Goal: Information Seeking & Learning: Learn about a topic

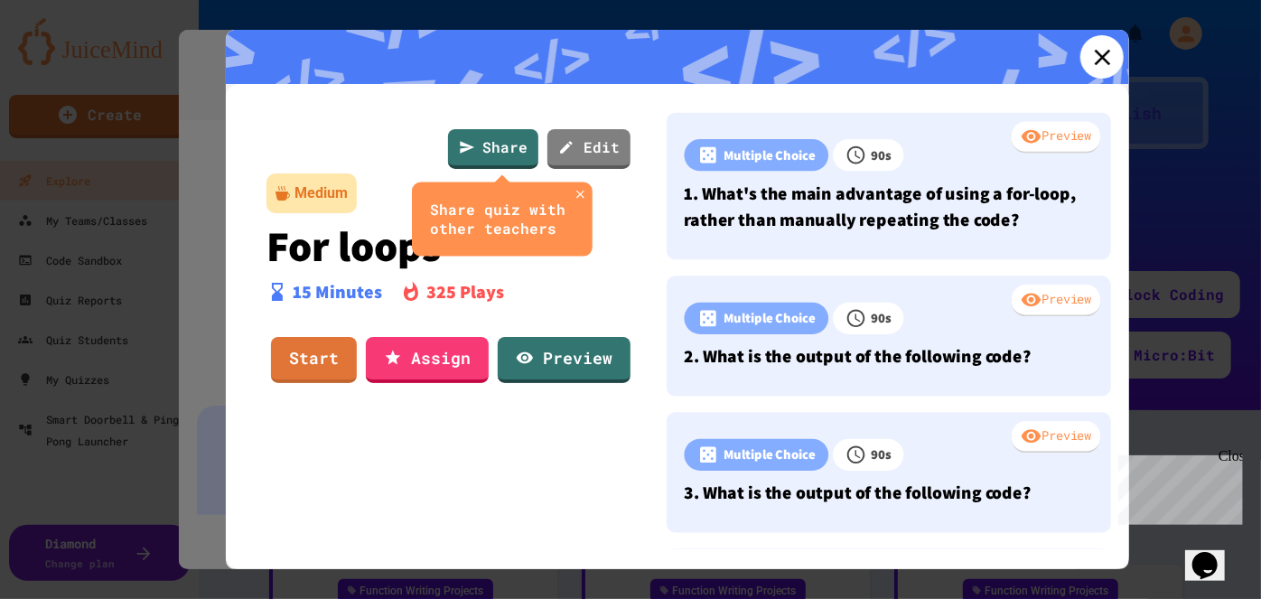
click at [1088, 56] on icon at bounding box center [1101, 56] width 27 height 27
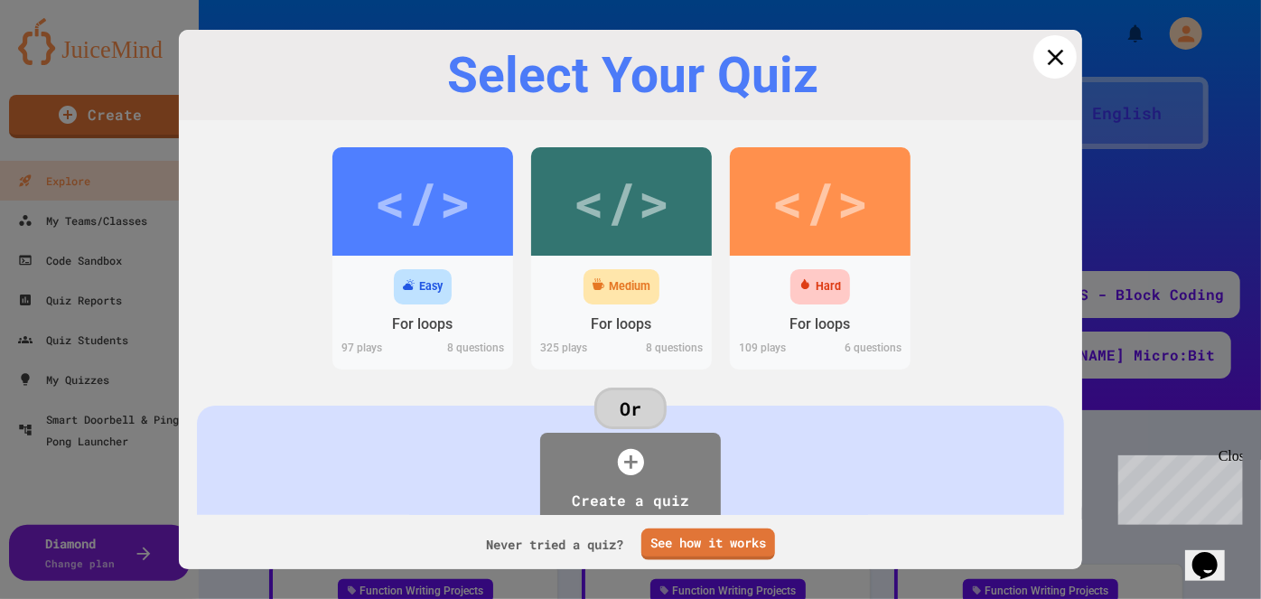
click at [1045, 56] on icon at bounding box center [1054, 56] width 27 height 27
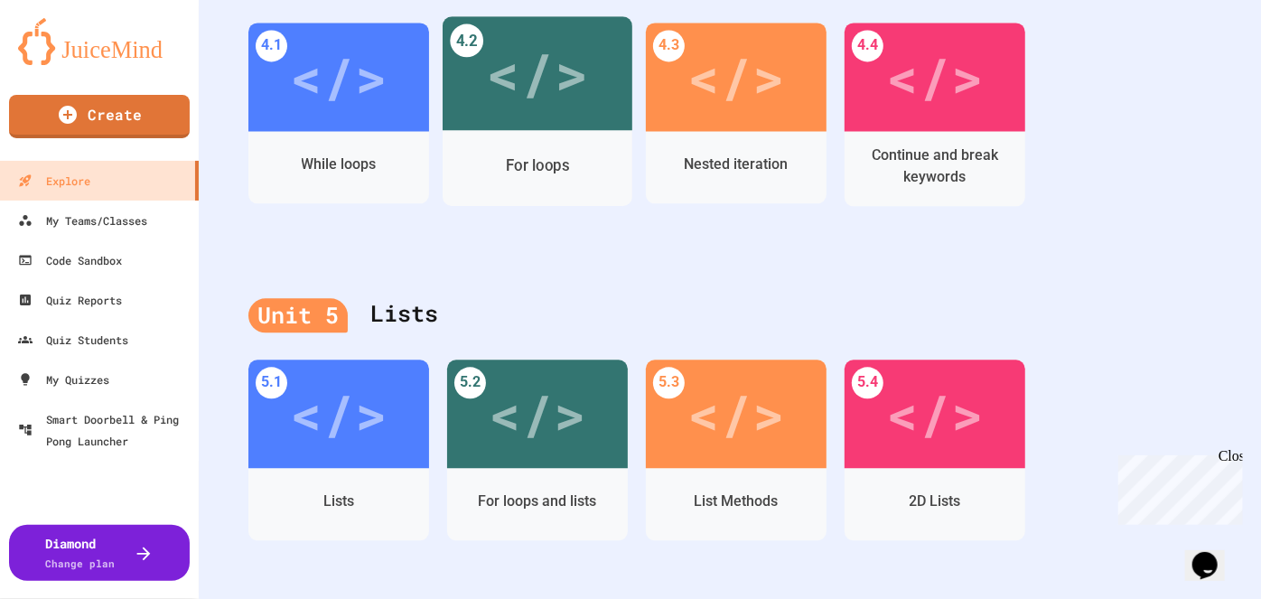
scroll to position [1996, 0]
click at [506, 154] on div "For loops" at bounding box center [537, 165] width 63 height 23
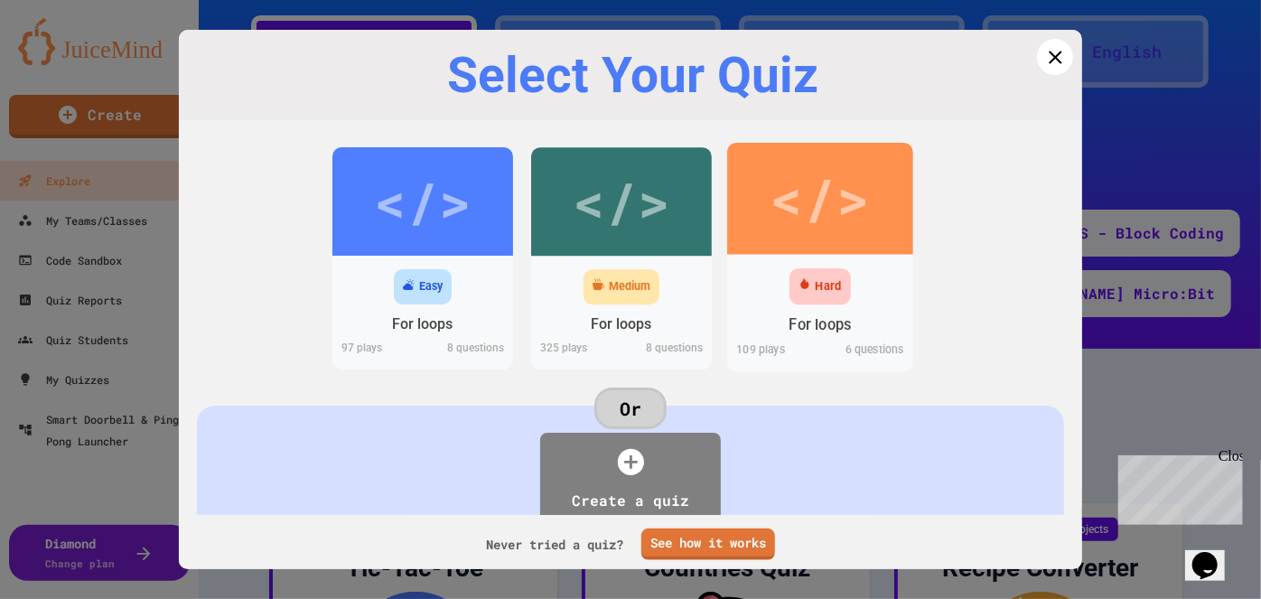
scroll to position [1996, 0]
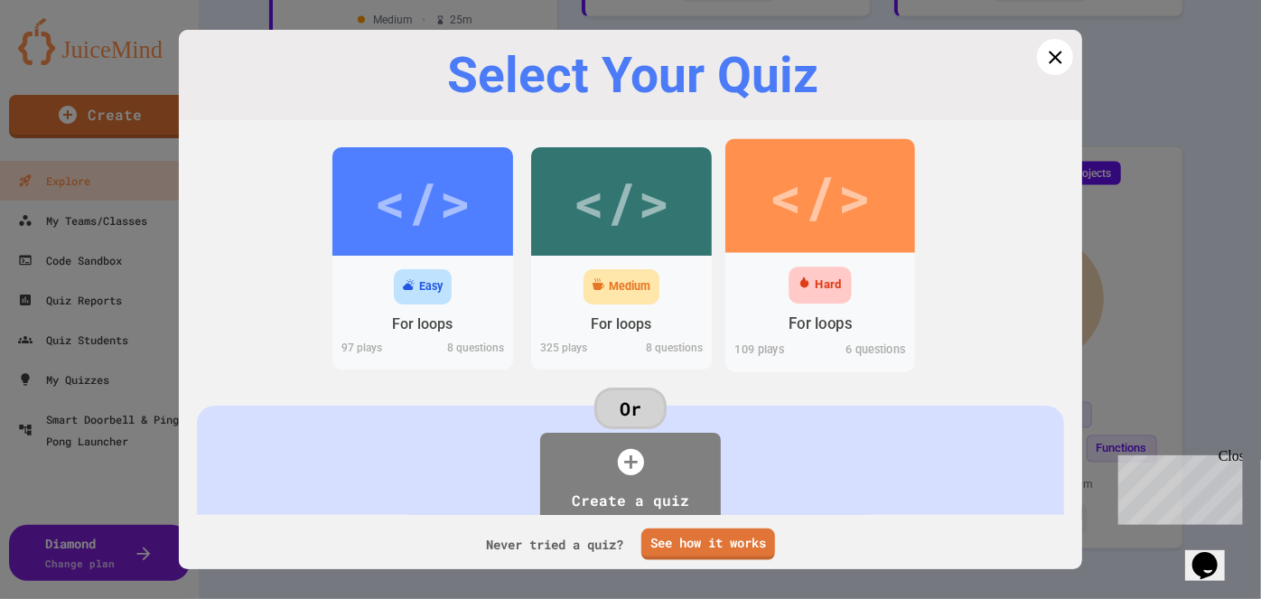
click at [806, 199] on div "</>" at bounding box center [820, 196] width 102 height 86
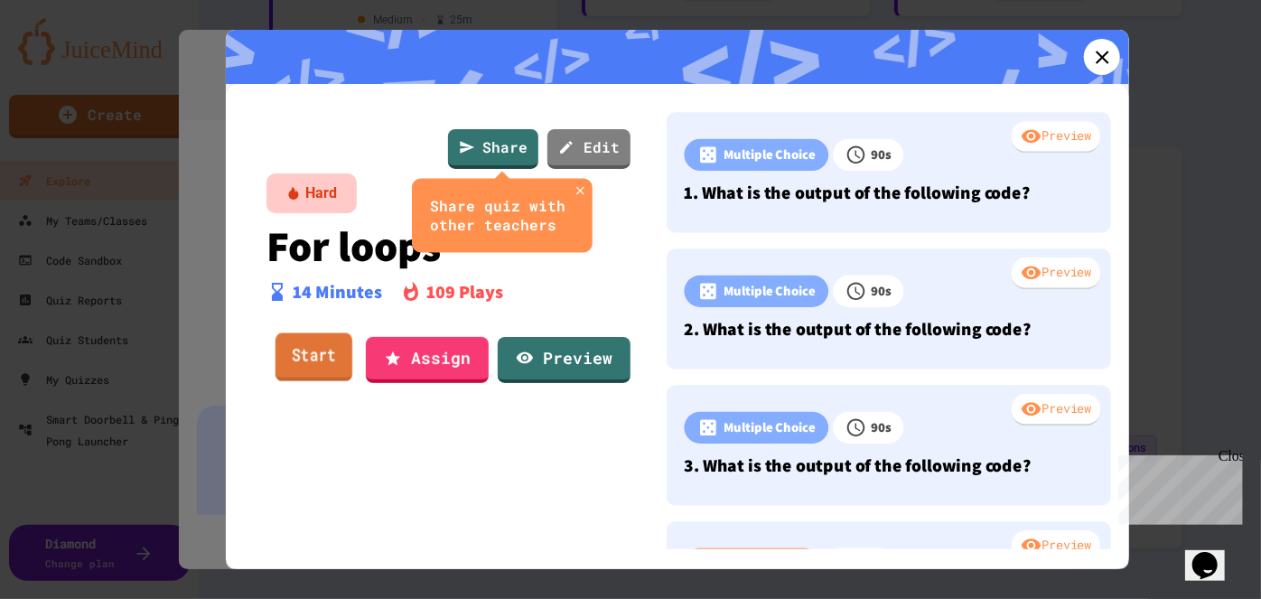
click at [308, 367] on link "Start" at bounding box center [313, 356] width 77 height 49
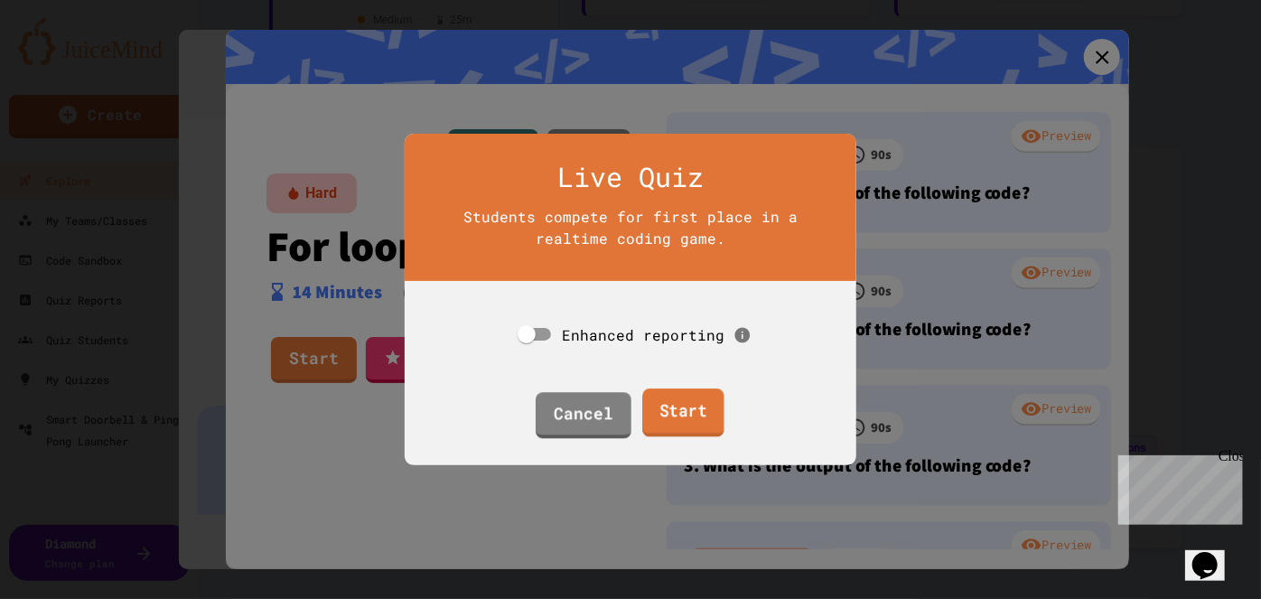
click at [651, 416] on link "Start" at bounding box center [683, 412] width 82 height 49
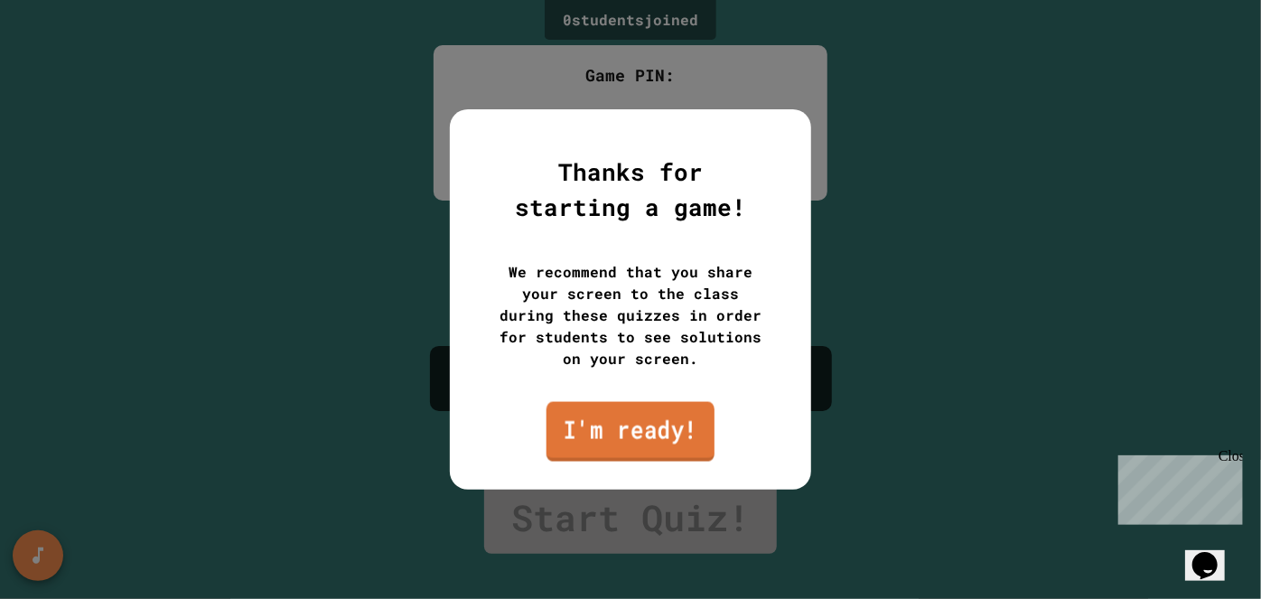
click at [594, 432] on link "I'm ready!" at bounding box center [630, 432] width 168 height 60
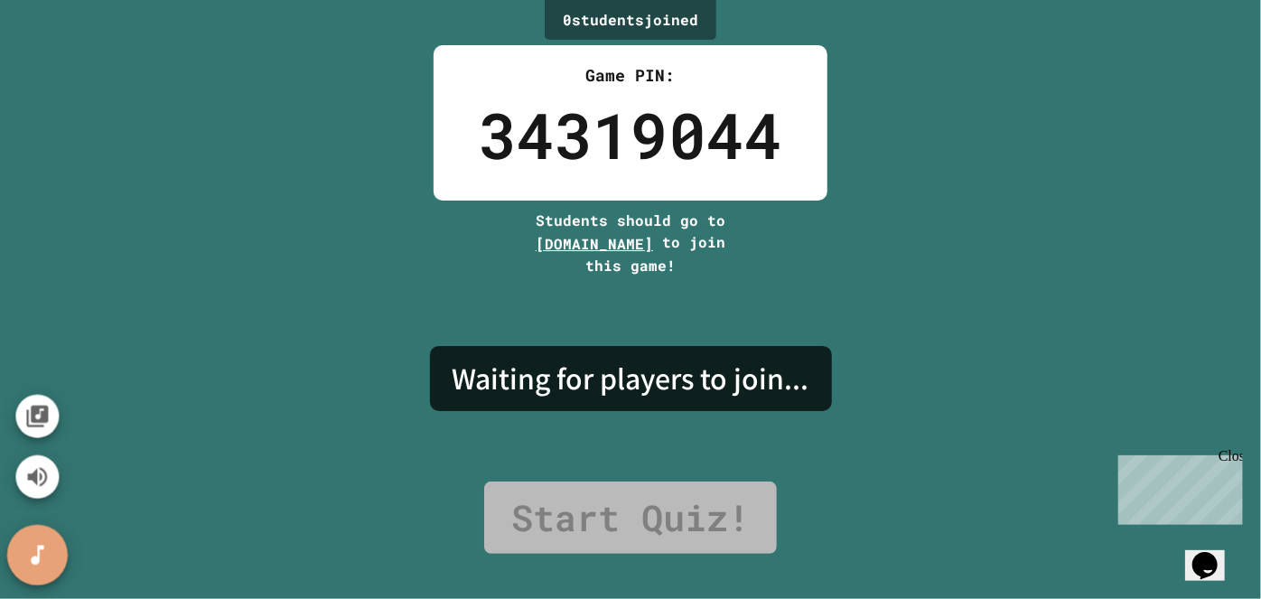
click at [42, 545] on icon "SpeedDial basic example" at bounding box center [37, 555] width 26 height 26
click at [36, 405] on icon "Change Music" at bounding box center [37, 416] width 22 height 22
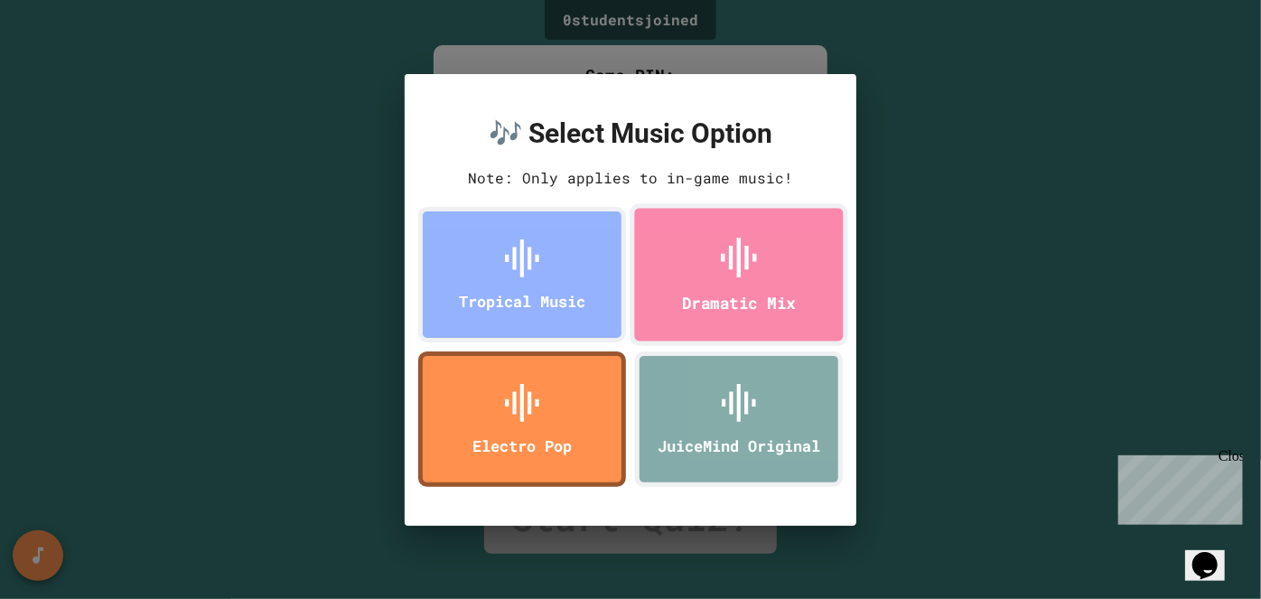
click at [705, 253] on div "Dramatic Mix" at bounding box center [738, 274] width 219 height 143
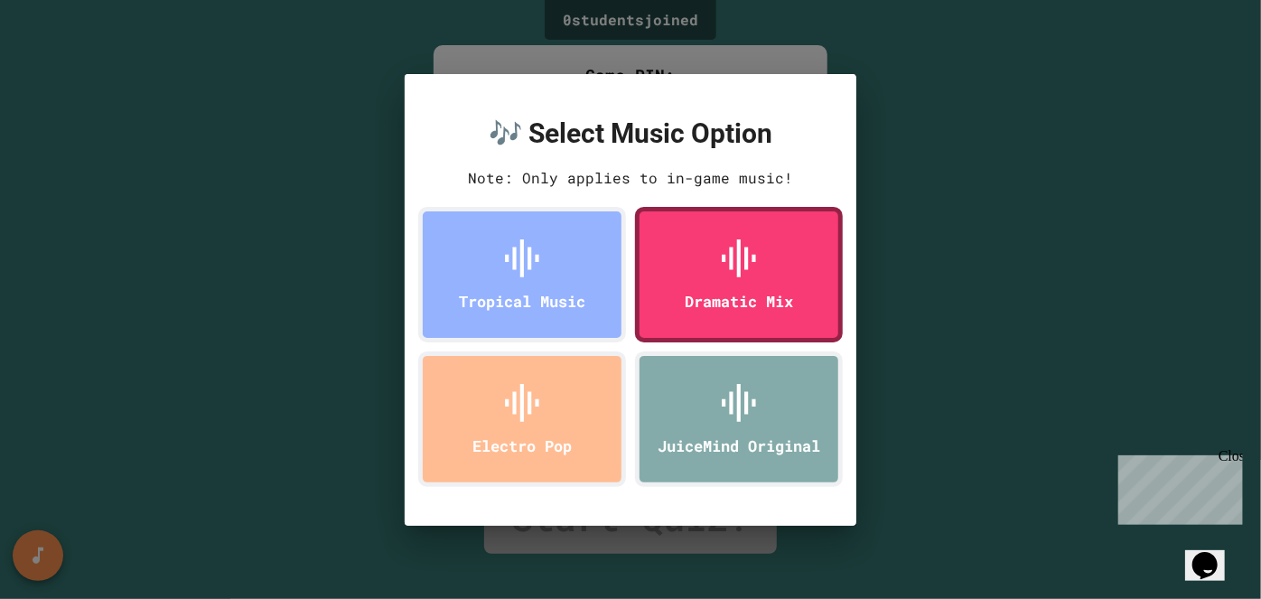
click at [1047, 253] on div "🎶 Select Music Option Note: Only applies to in-game music! Tropical Music Drama…" at bounding box center [630, 299] width 1261 height 599
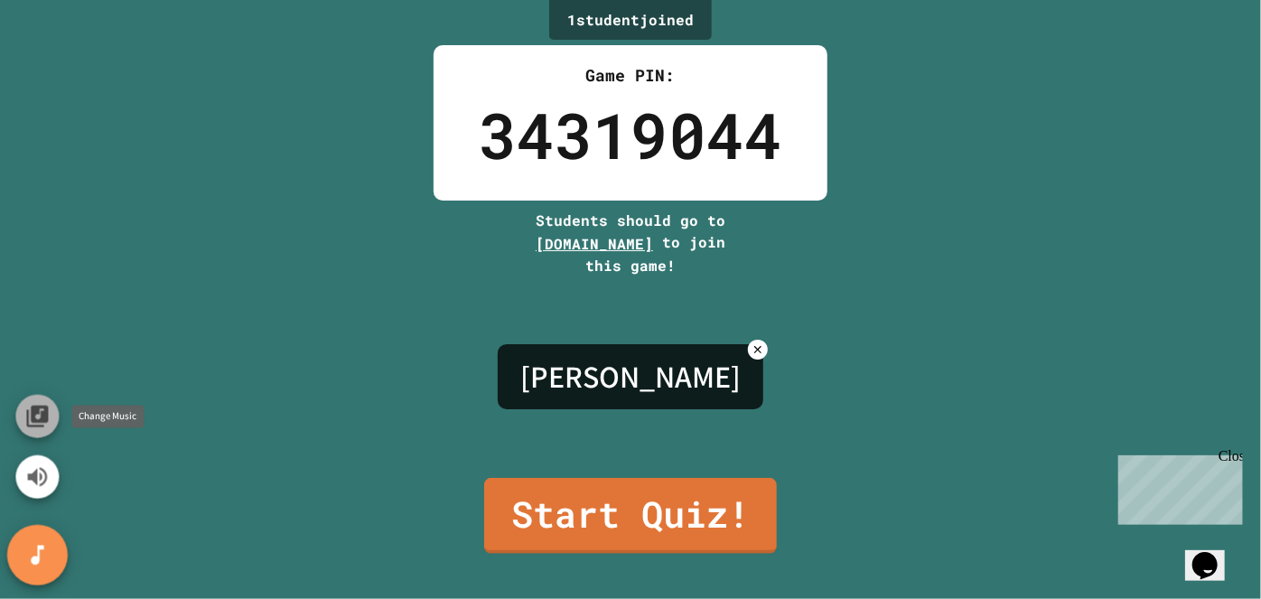
click at [35, 424] on icon "Change Music" at bounding box center [37, 416] width 26 height 26
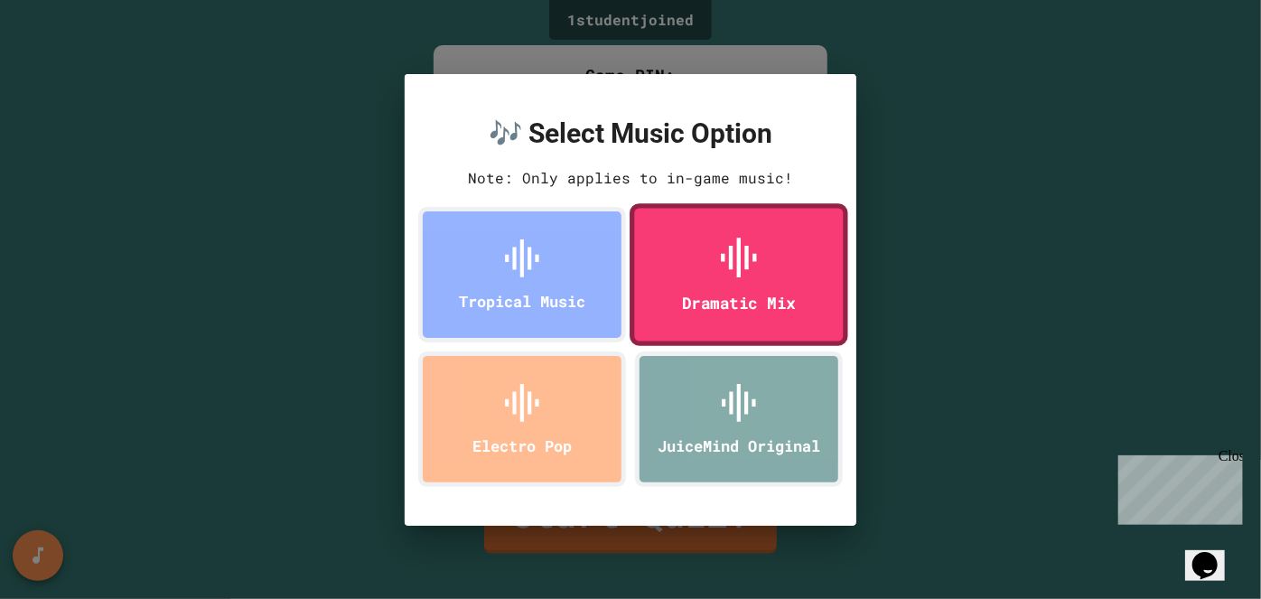
click at [719, 275] on icon at bounding box center [739, 258] width 48 height 48
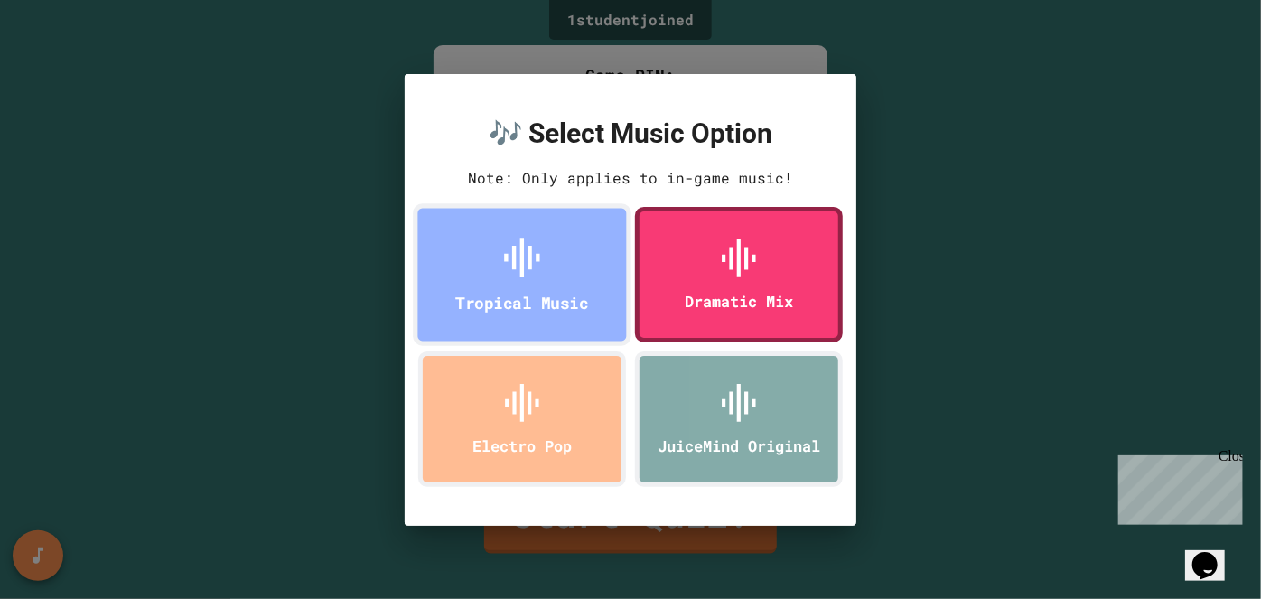
click at [527, 255] on icon at bounding box center [522, 258] width 48 height 48
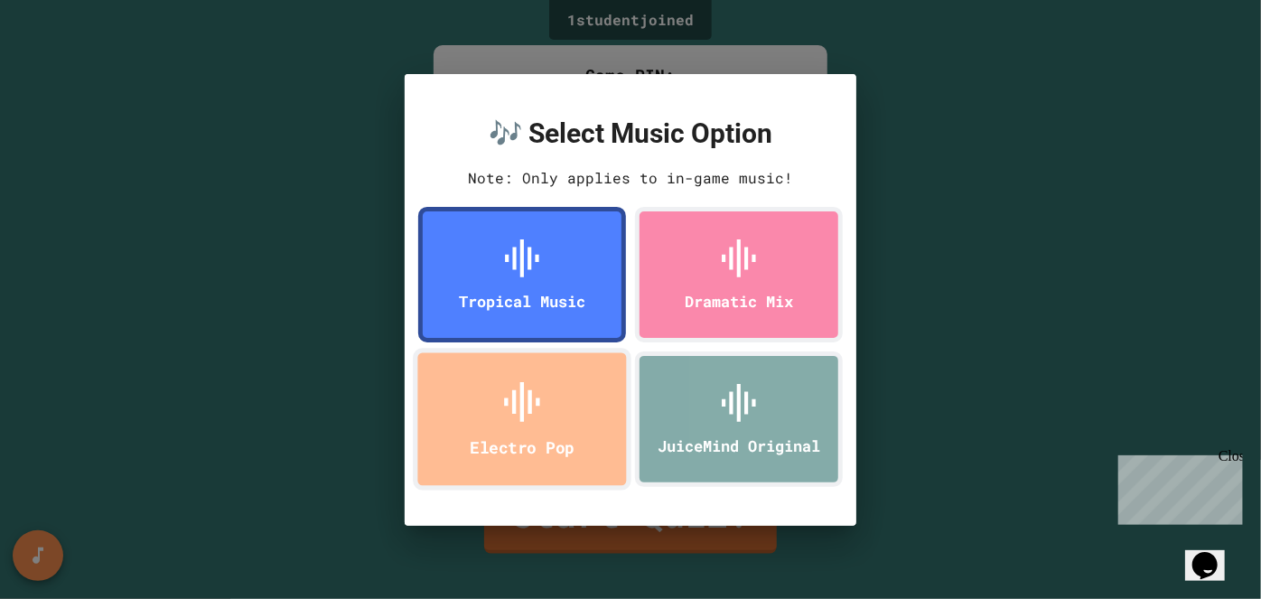
click at [458, 448] on div "Electro Pop" at bounding box center [522, 419] width 219 height 143
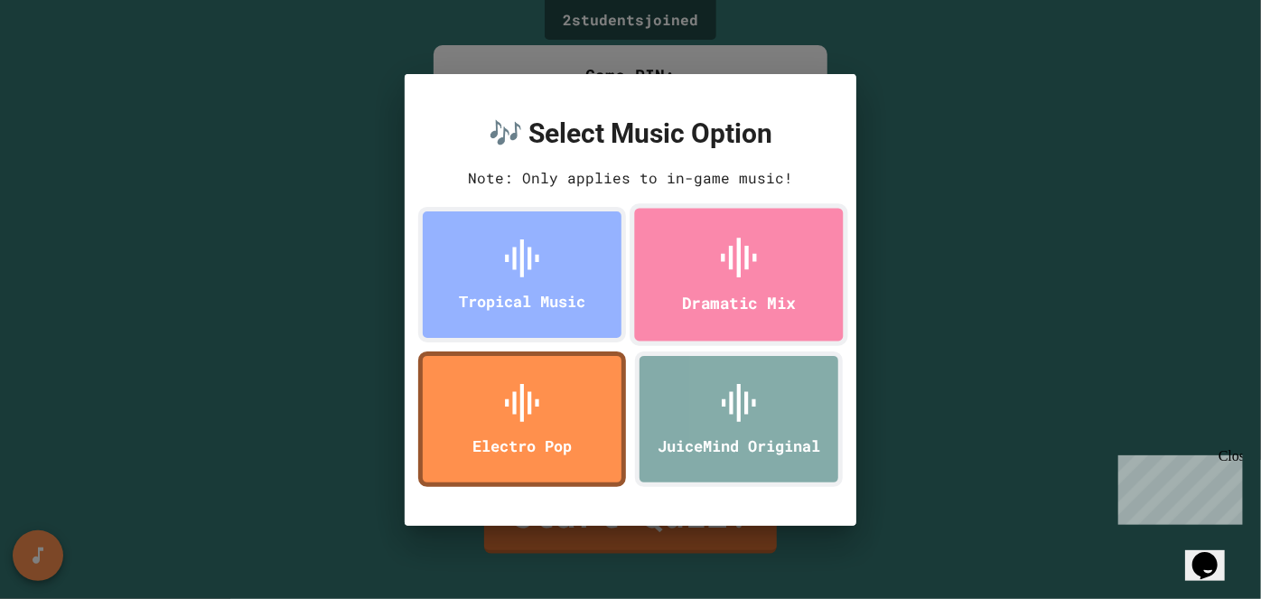
click at [736, 293] on div "Dramatic Mix" at bounding box center [739, 303] width 114 height 24
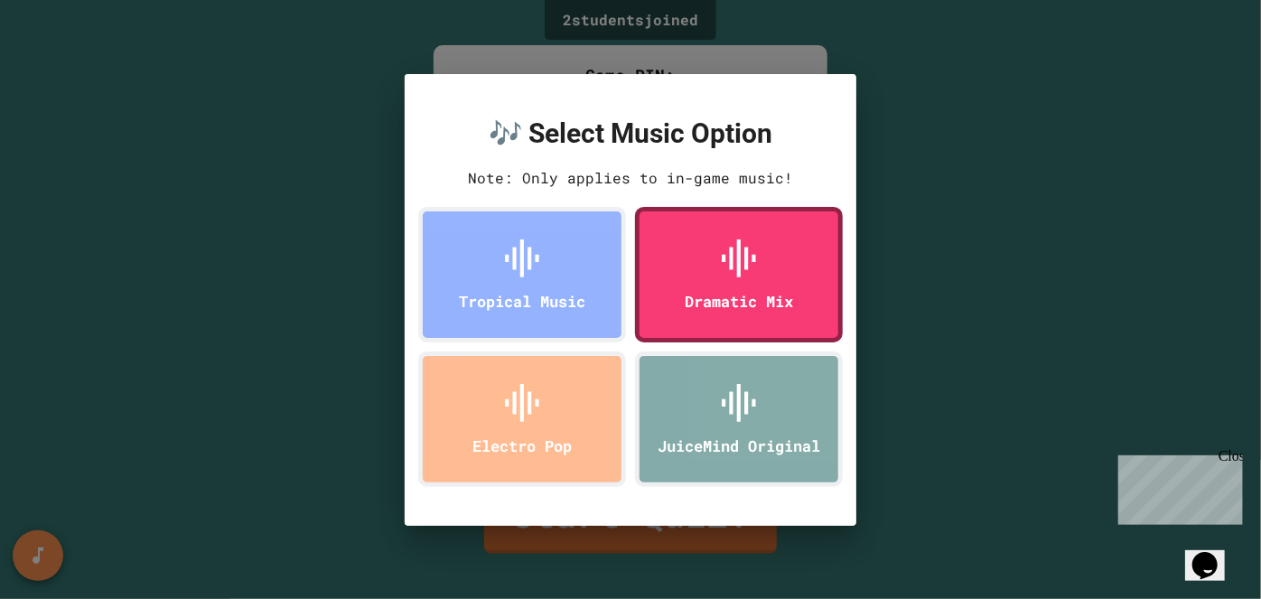
click at [965, 253] on div "🎶 Select Music Option Note: Only applies to in-game music! Tropical Music Drama…" at bounding box center [630, 299] width 1261 height 599
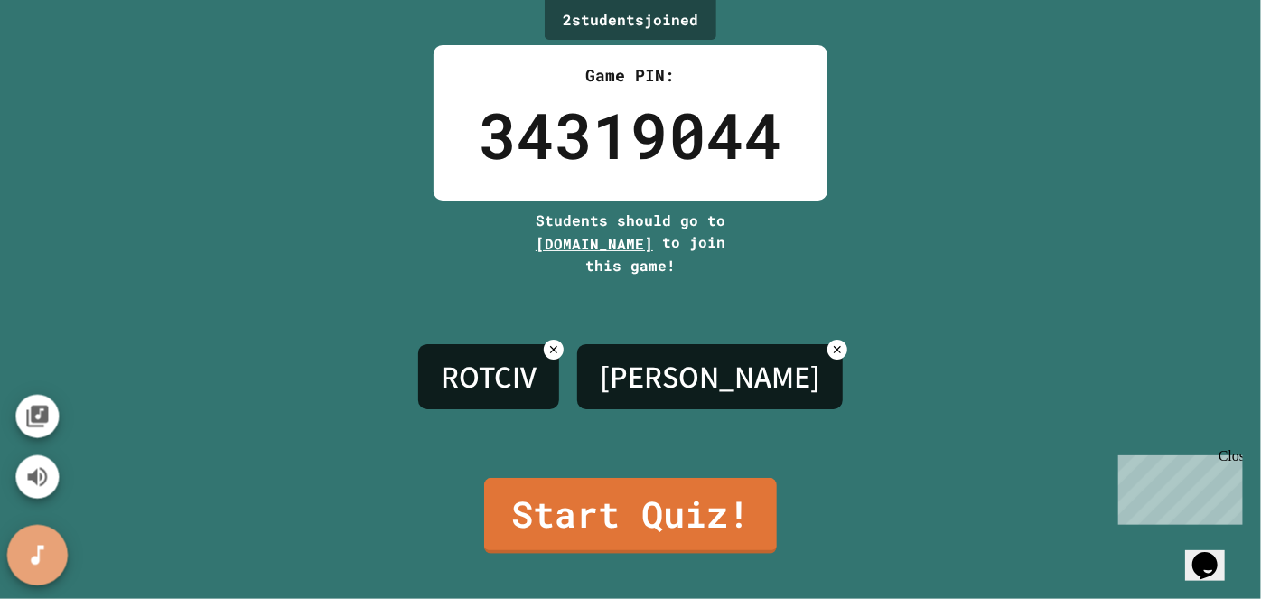
click at [23, 559] on button "SpeedDial basic example" at bounding box center [37, 555] width 61 height 61
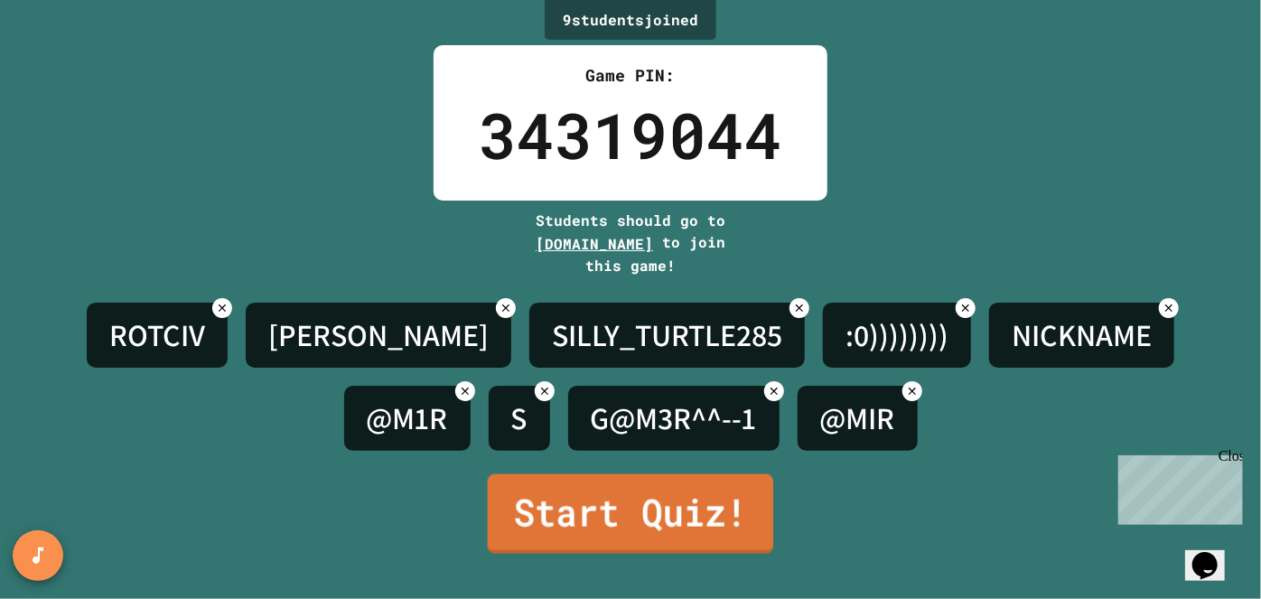
click at [553, 519] on link "Start Quiz!" at bounding box center [631, 513] width 286 height 79
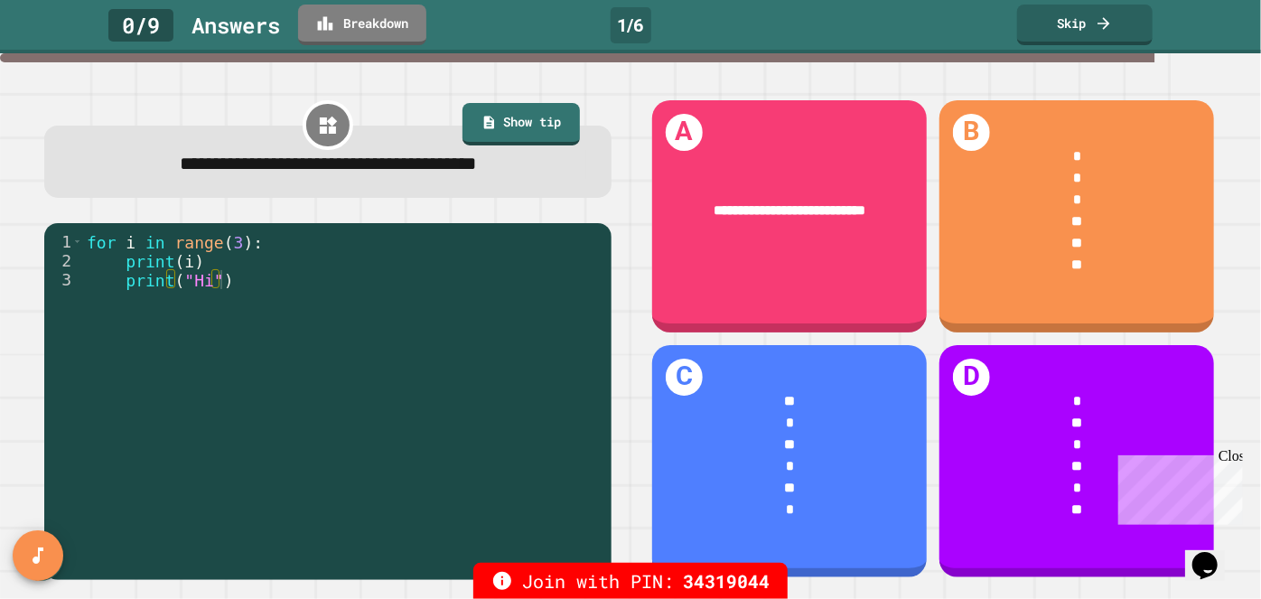
click at [1228, 461] on div "Close" at bounding box center [1228, 458] width 23 height 23
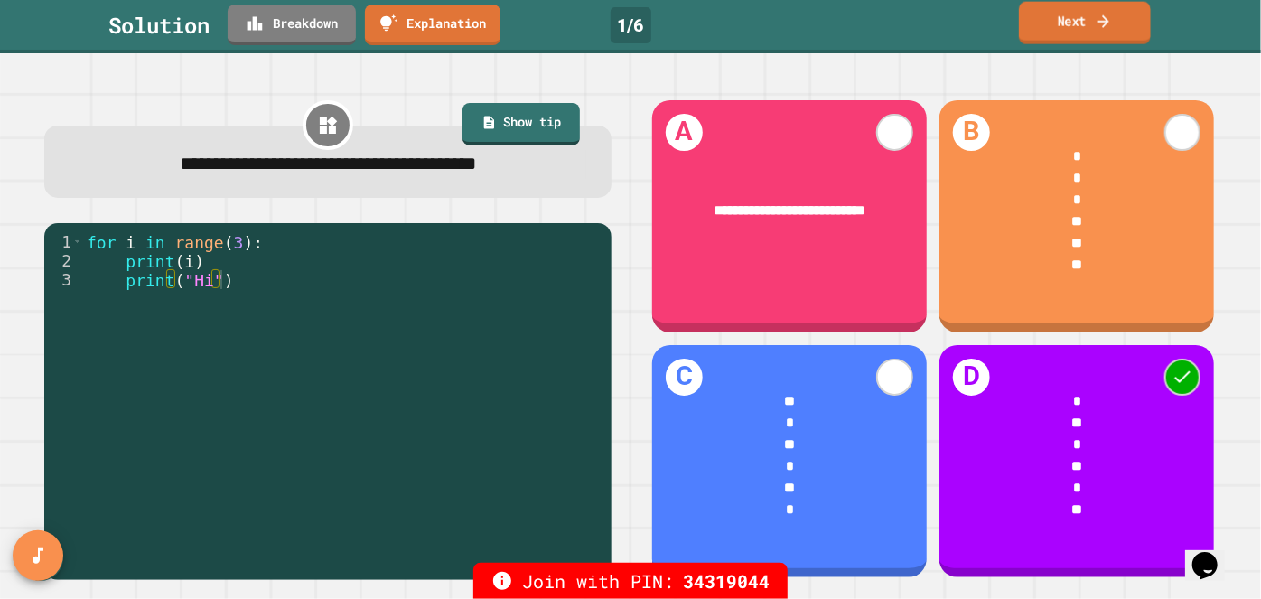
click at [1095, 31] on link "Next" at bounding box center [1085, 23] width 132 height 42
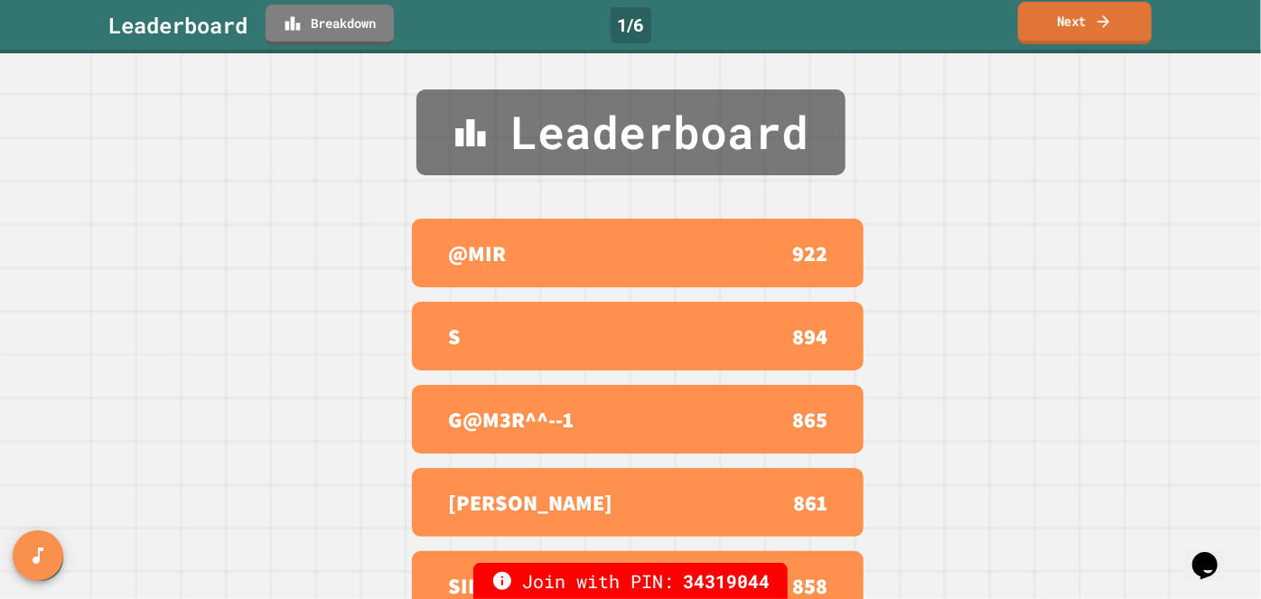
click at [1095, 31] on link "Next" at bounding box center [1085, 23] width 134 height 42
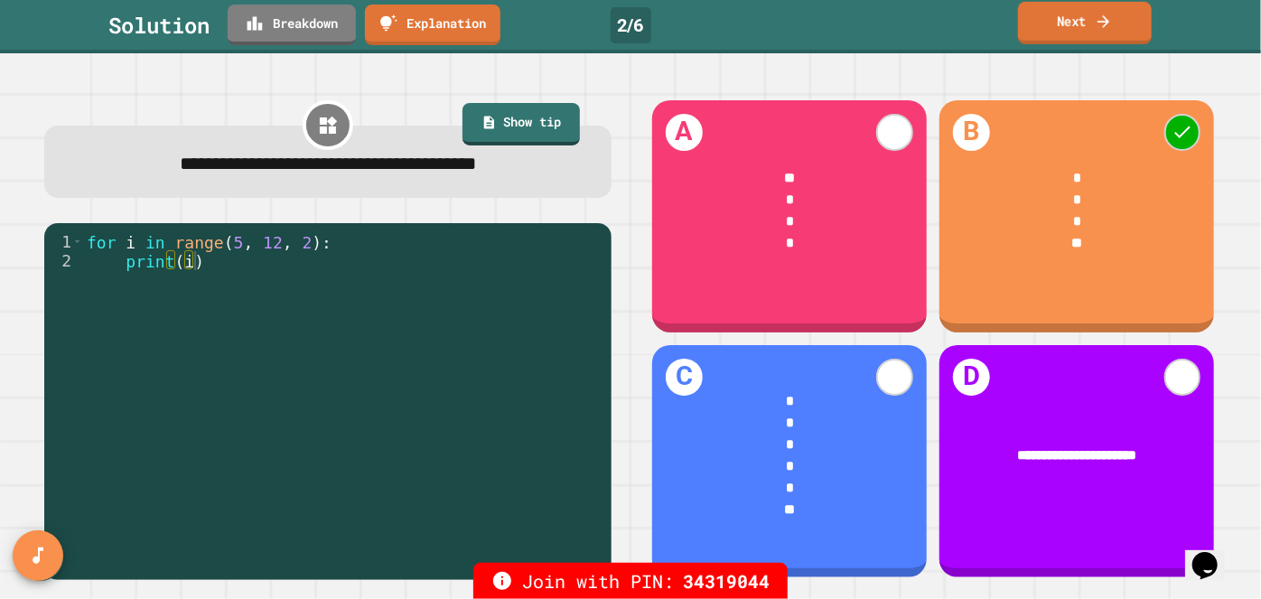
click at [1095, 31] on link "Next" at bounding box center [1085, 23] width 134 height 42
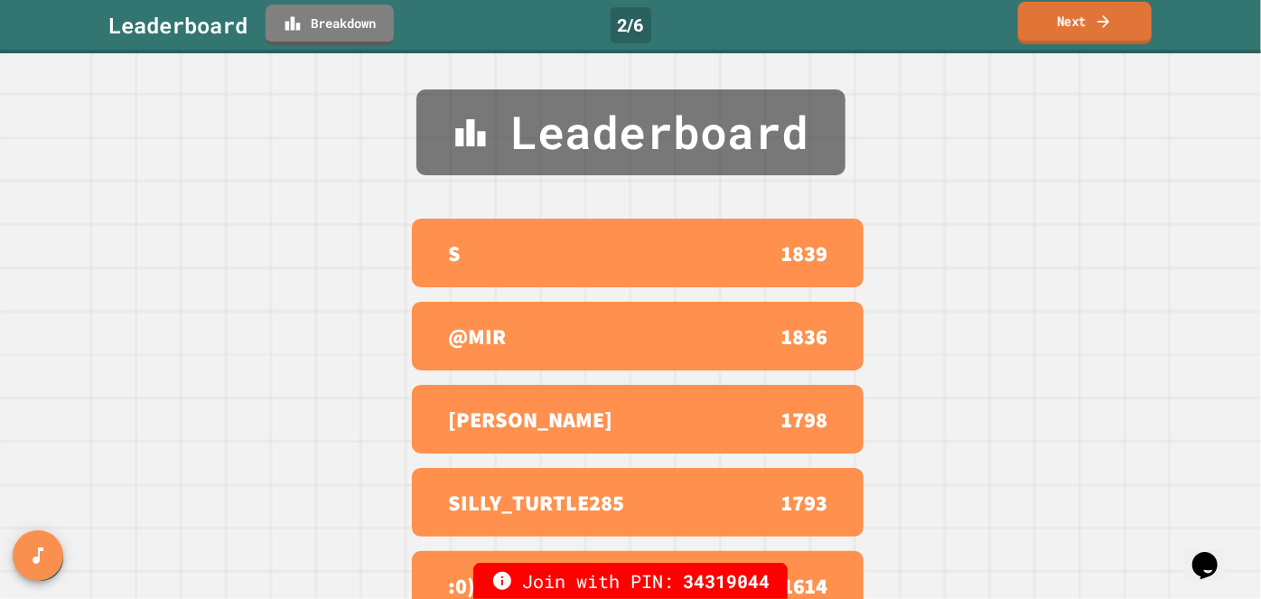
click at [1095, 31] on link "Next" at bounding box center [1085, 23] width 134 height 42
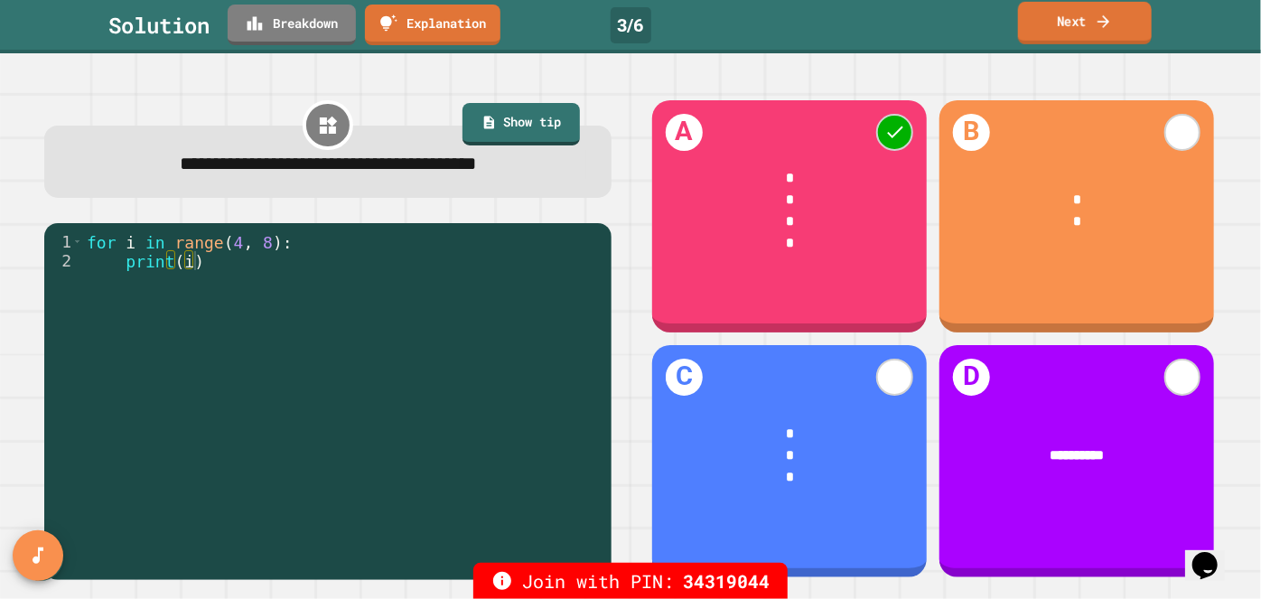
click at [1095, 31] on link "Next" at bounding box center [1085, 23] width 134 height 42
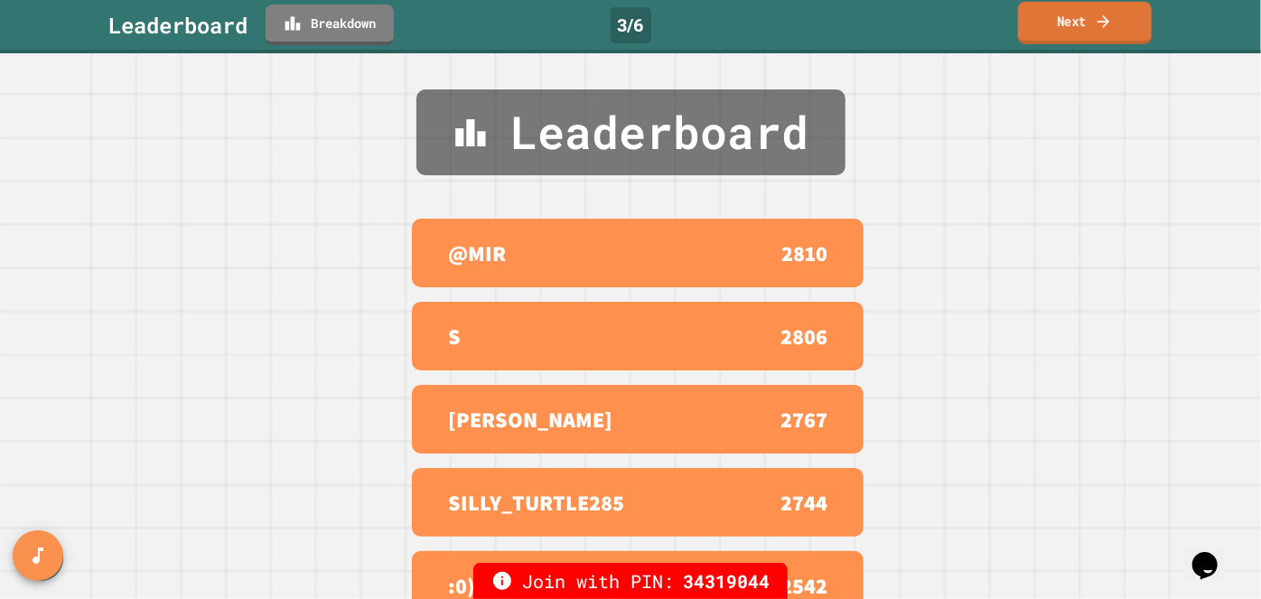
click at [1095, 31] on link "Next" at bounding box center [1085, 23] width 134 height 42
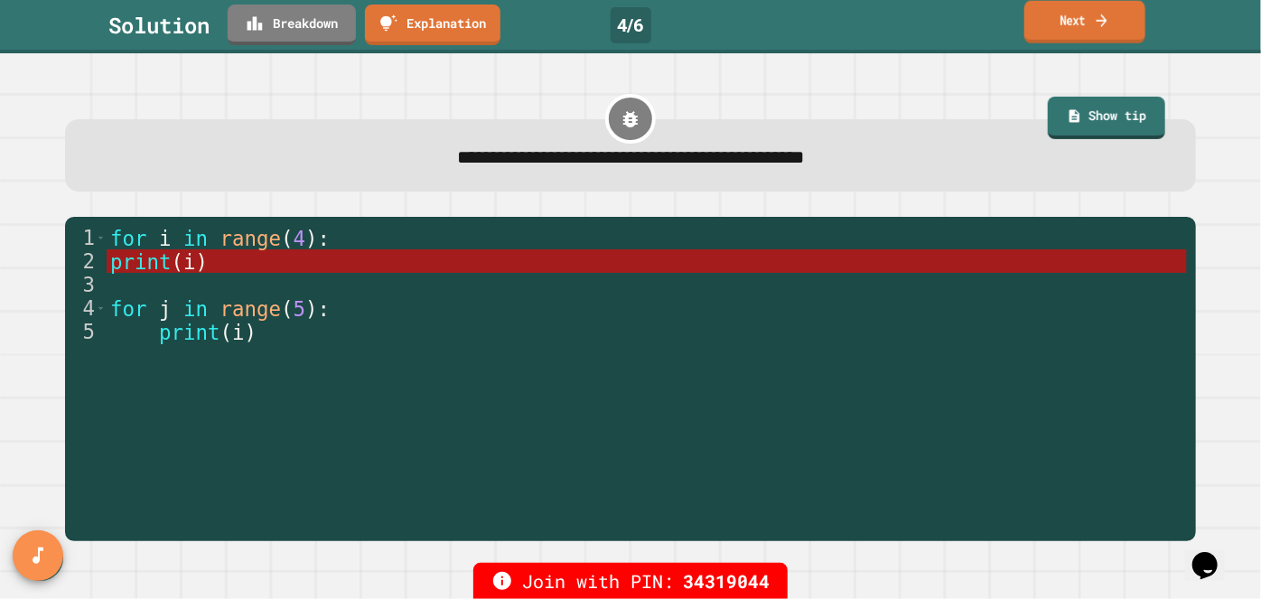
click at [1091, 24] on link "Next" at bounding box center [1084, 22] width 121 height 42
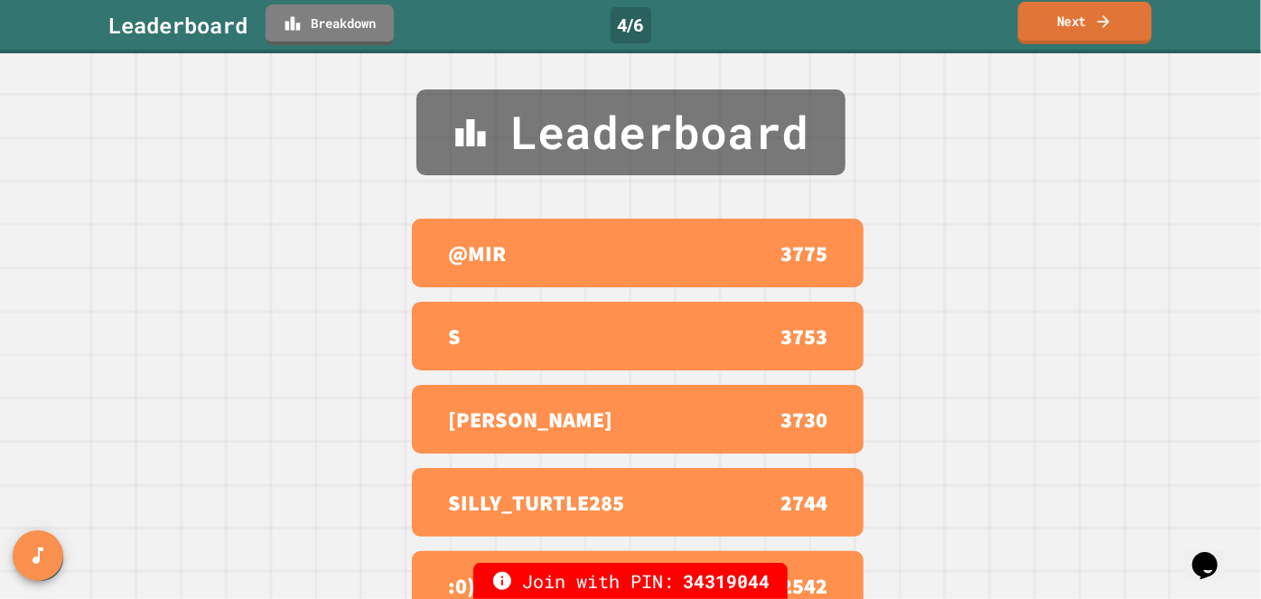
click at [1091, 24] on link "Next" at bounding box center [1085, 23] width 134 height 42
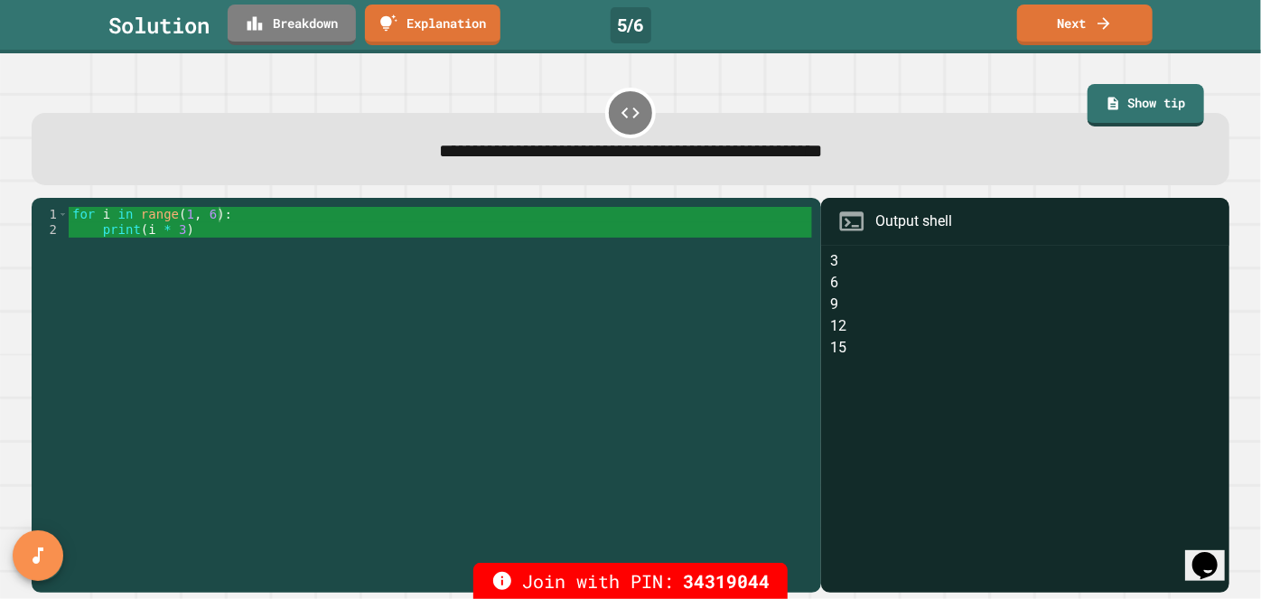
type textarea "**********"
click at [197, 323] on div "for i in range ( 1 , 6 ) : print ( i * 3 )" at bounding box center [440, 391] width 743 height 368
click at [1024, 24] on link "Next" at bounding box center [1084, 23] width 133 height 42
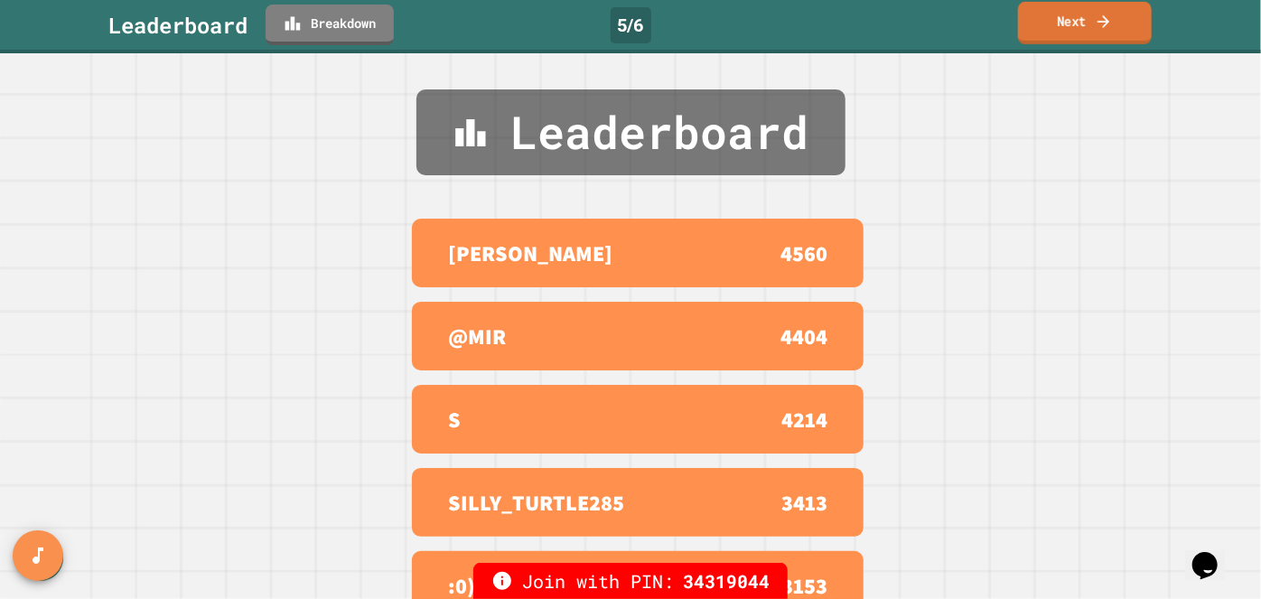
click at [1024, 24] on link "Next" at bounding box center [1085, 23] width 134 height 42
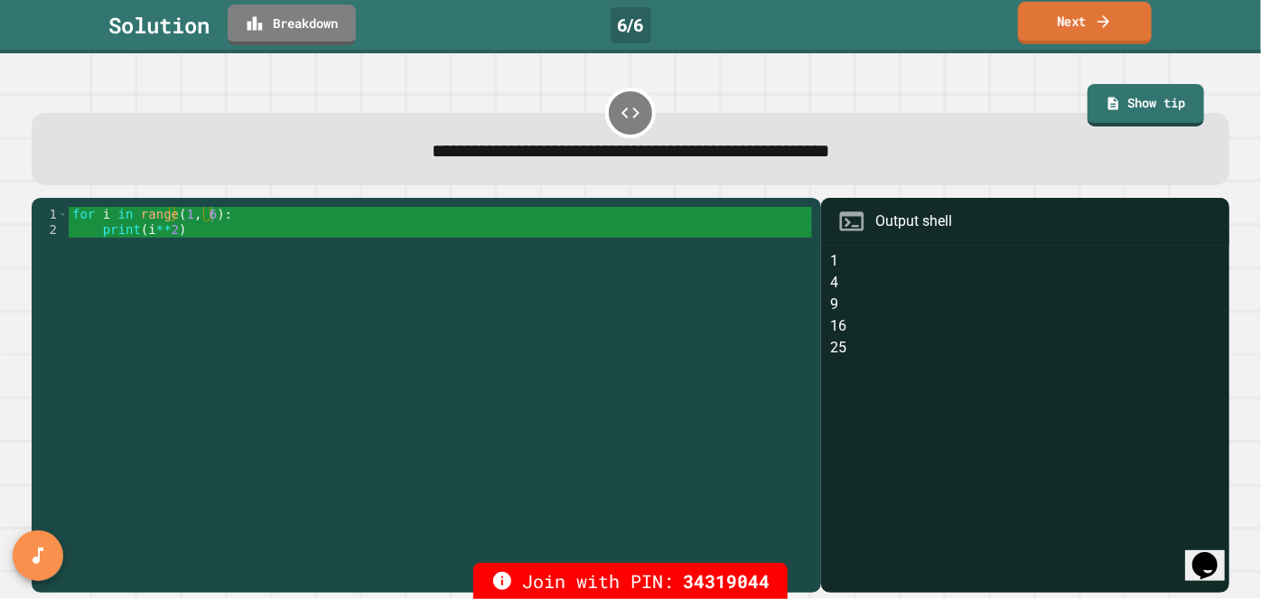
click at [1086, 23] on link "Next" at bounding box center [1085, 23] width 134 height 42
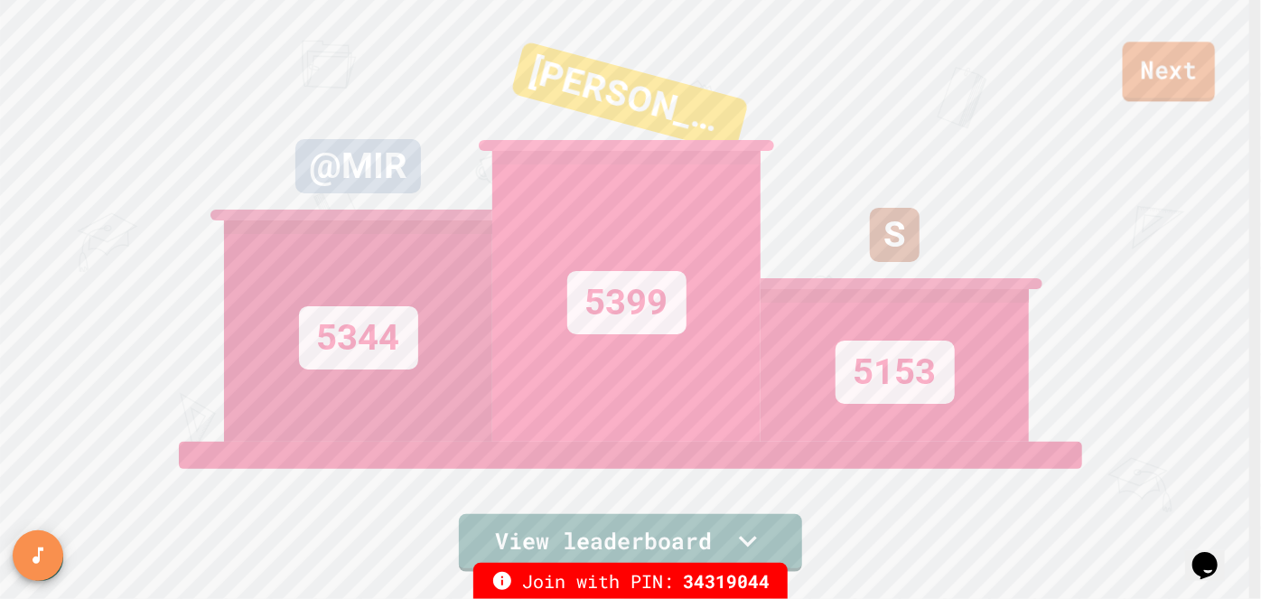
click at [1141, 61] on link "Next" at bounding box center [1169, 72] width 92 height 60
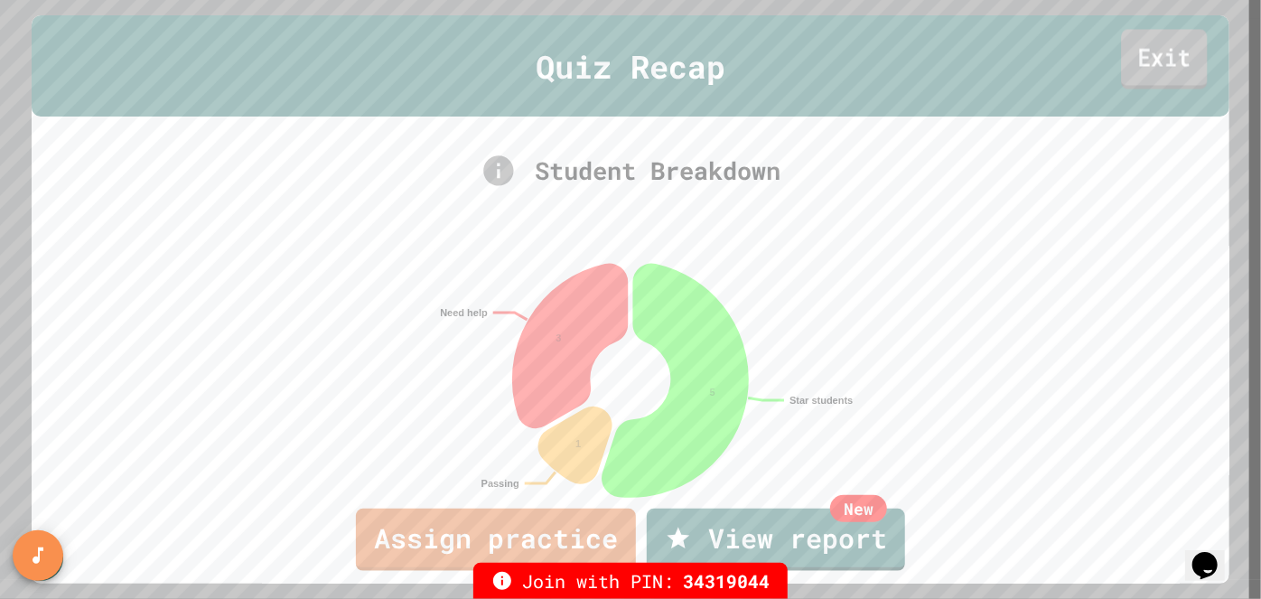
click at [1152, 65] on link "Exit" at bounding box center [1165, 59] width 86 height 60
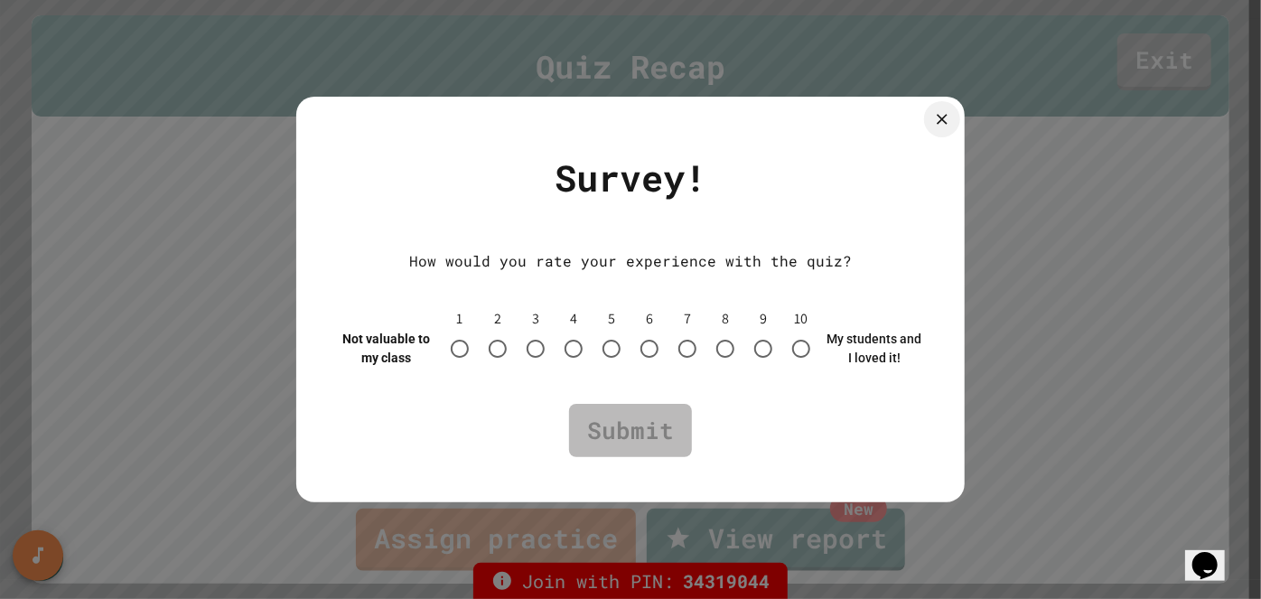
click at [1166, 56] on div at bounding box center [630, 299] width 1261 height 599
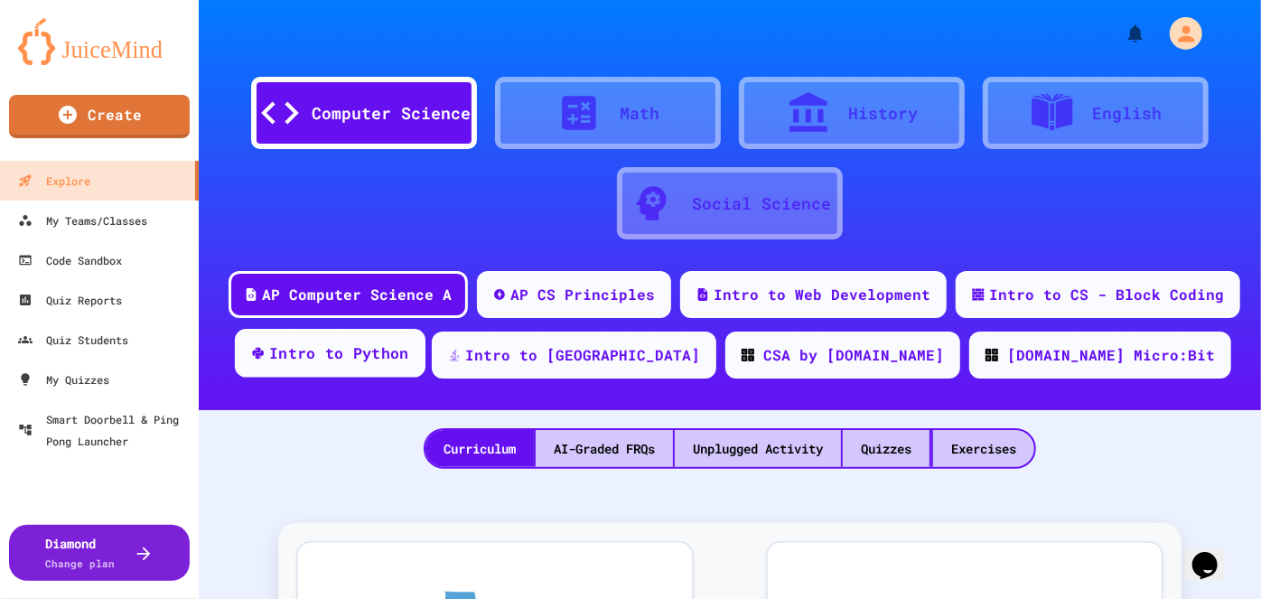
click at [409, 353] on div "Intro to Python" at bounding box center [339, 353] width 140 height 23
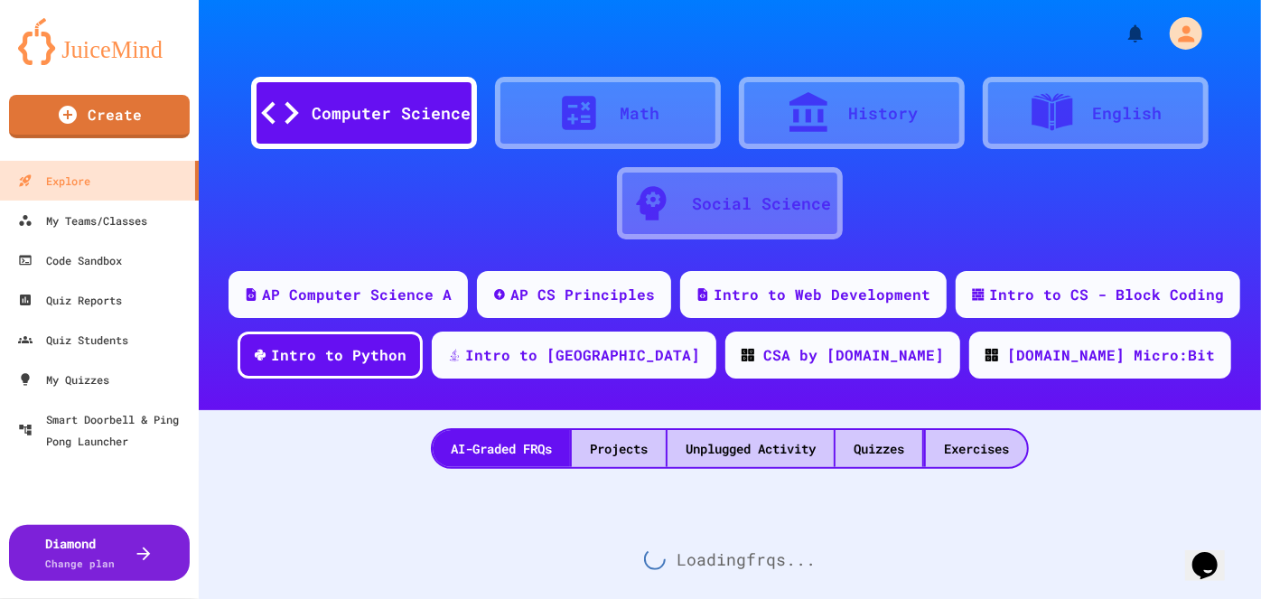
scroll to position [61, 0]
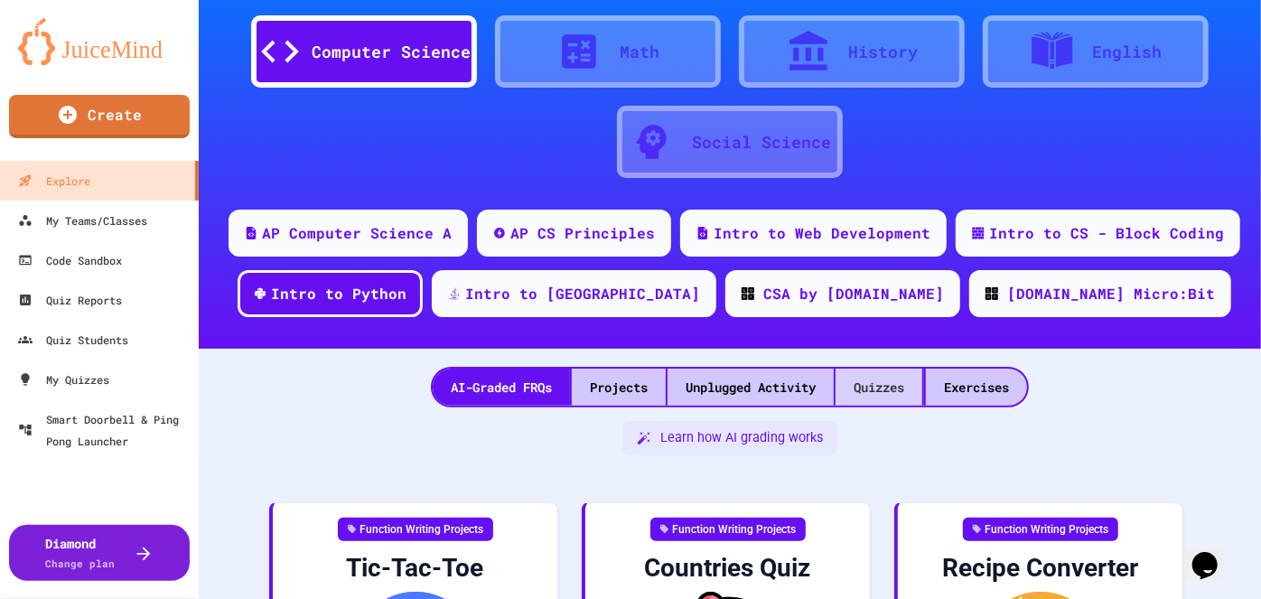
click at [881, 390] on div "Quizzes" at bounding box center [878, 386] width 87 height 37
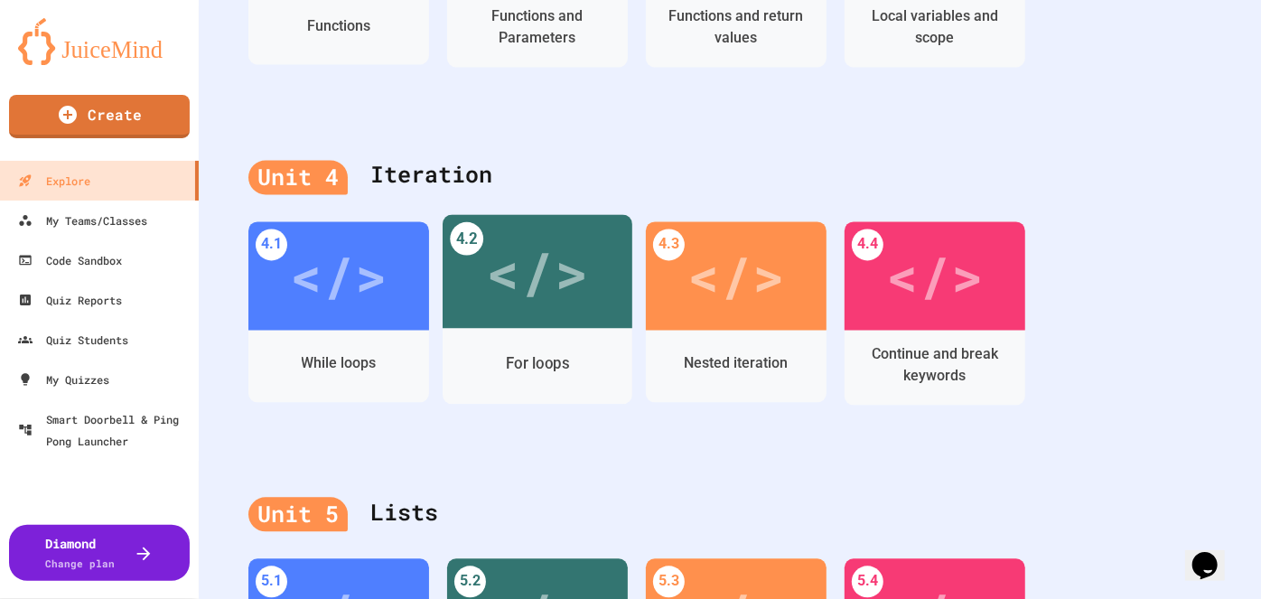
scroll to position [1788, 0]
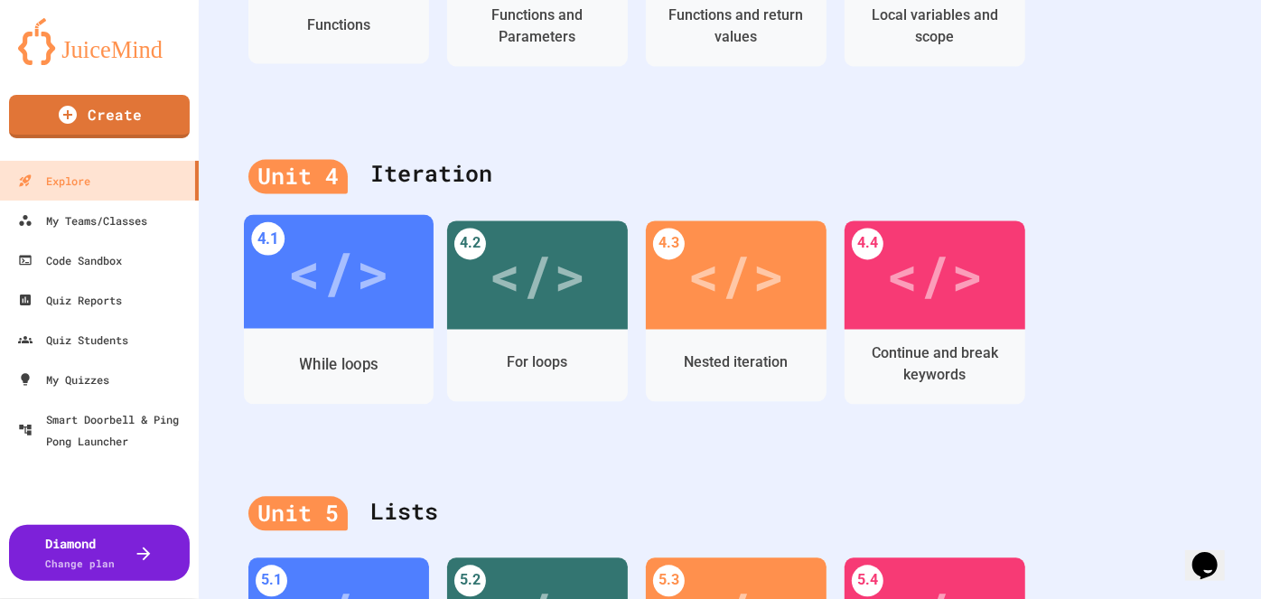
click at [311, 368] on div "While loops" at bounding box center [338, 362] width 79 height 23
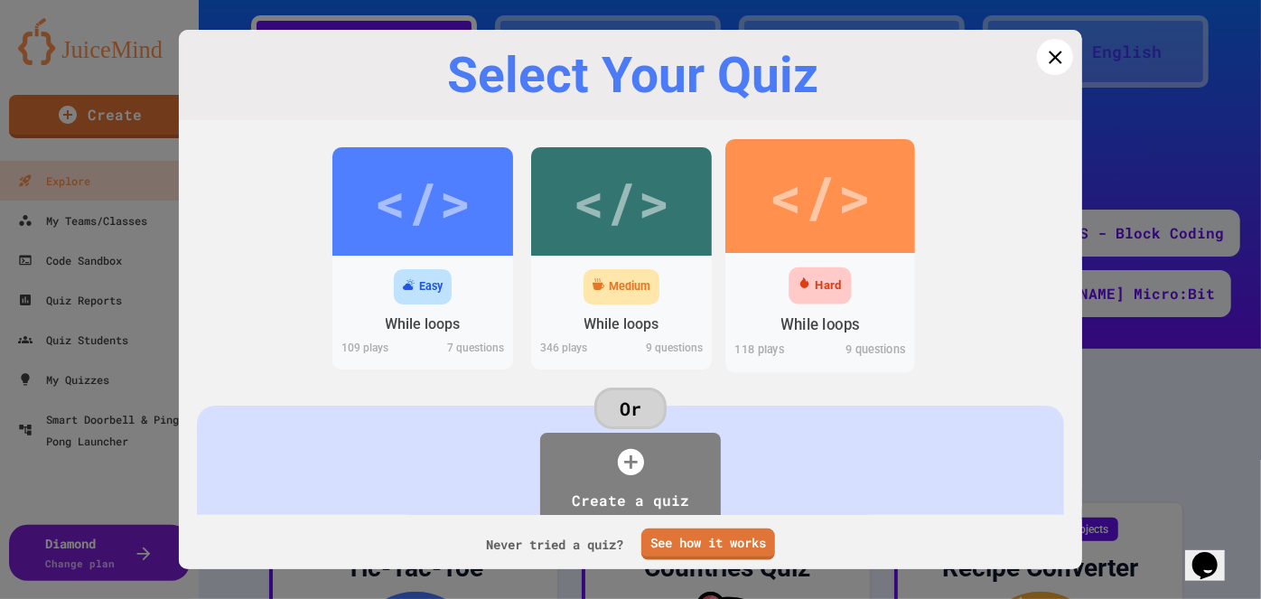
scroll to position [1788, 0]
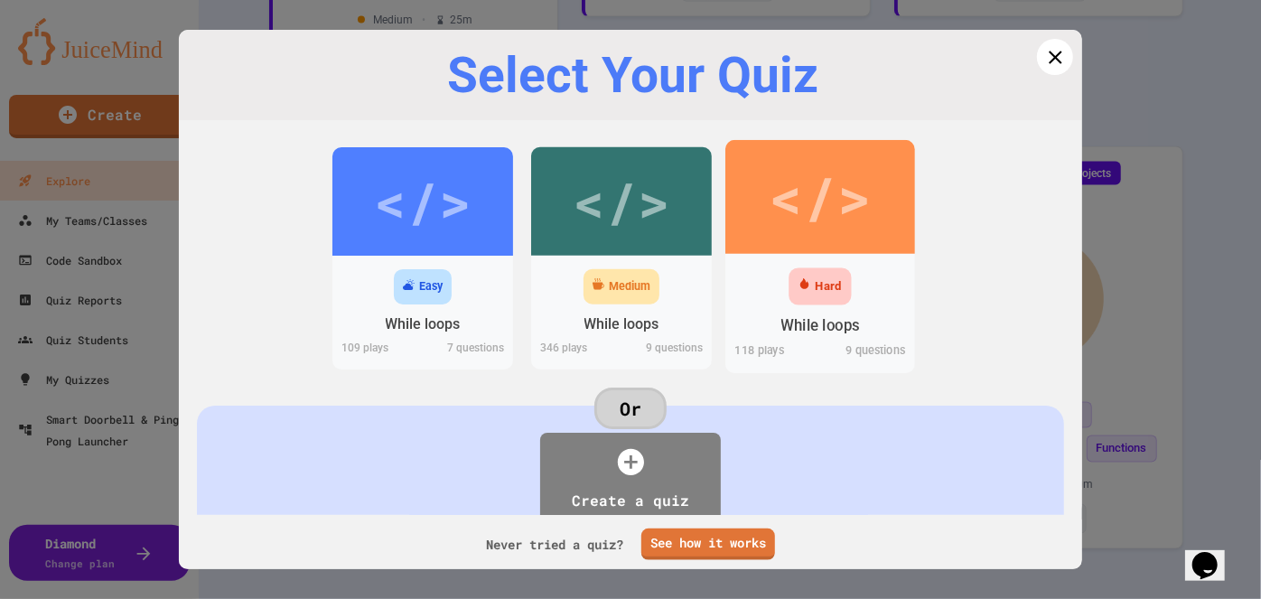
click at [815, 287] on div "Hard" at bounding box center [828, 286] width 26 height 18
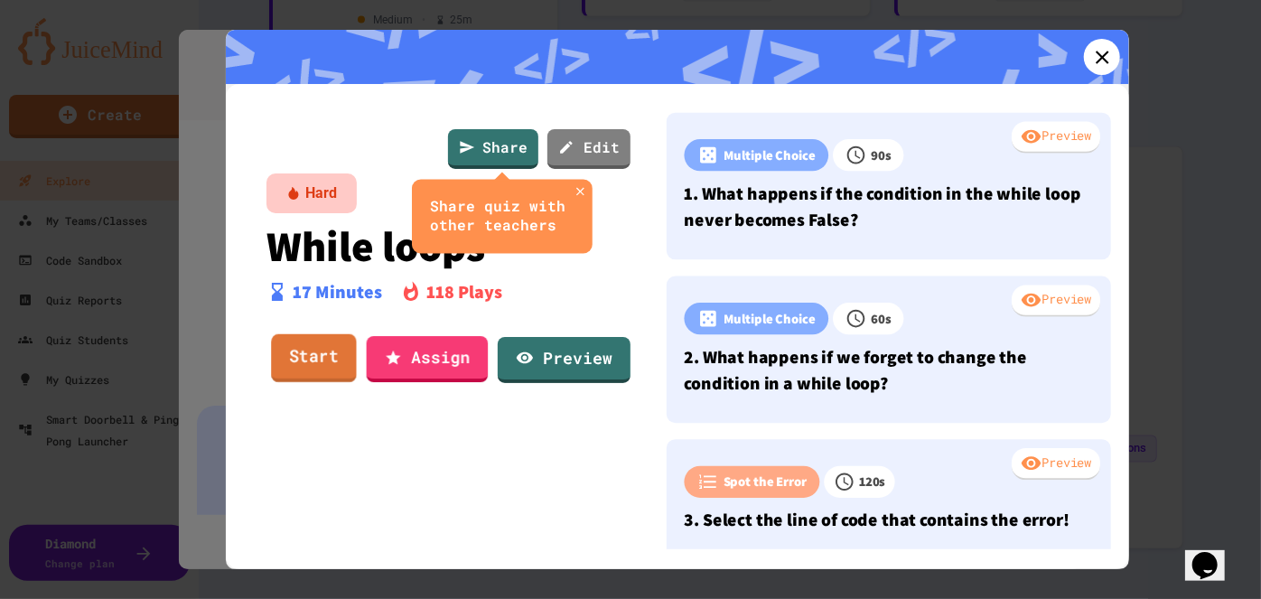
click at [316, 360] on link "Start" at bounding box center [313, 358] width 85 height 49
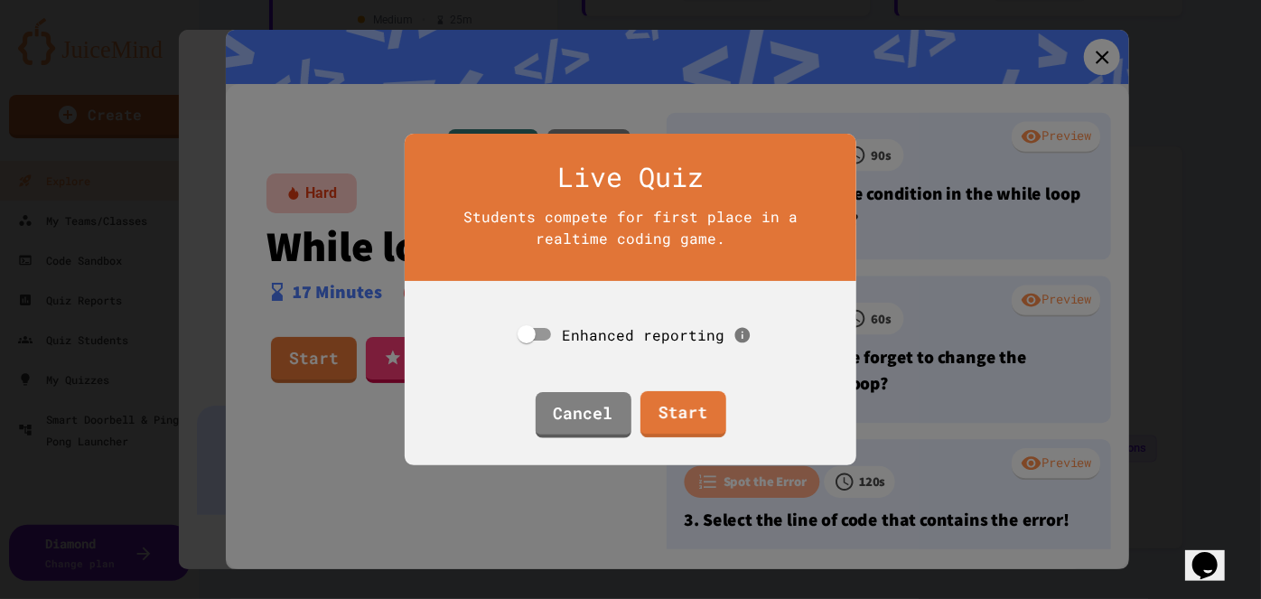
click at [713, 416] on link "Start" at bounding box center [683, 414] width 86 height 46
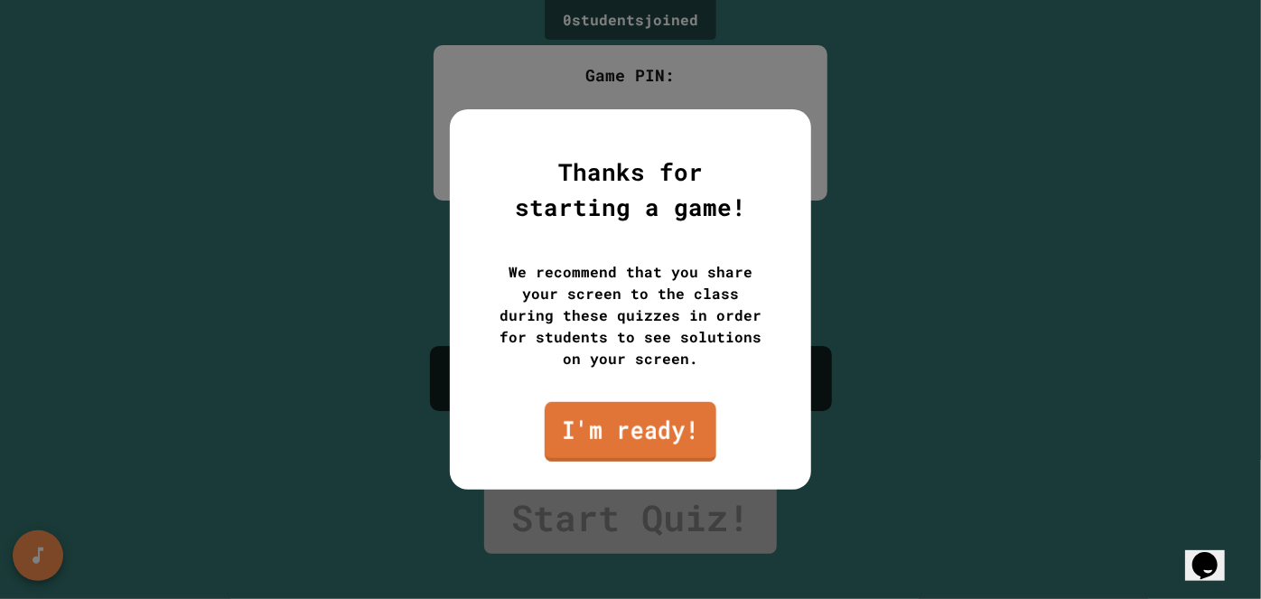
click at [655, 443] on link "I'm ready!" at bounding box center [631, 432] width 172 height 60
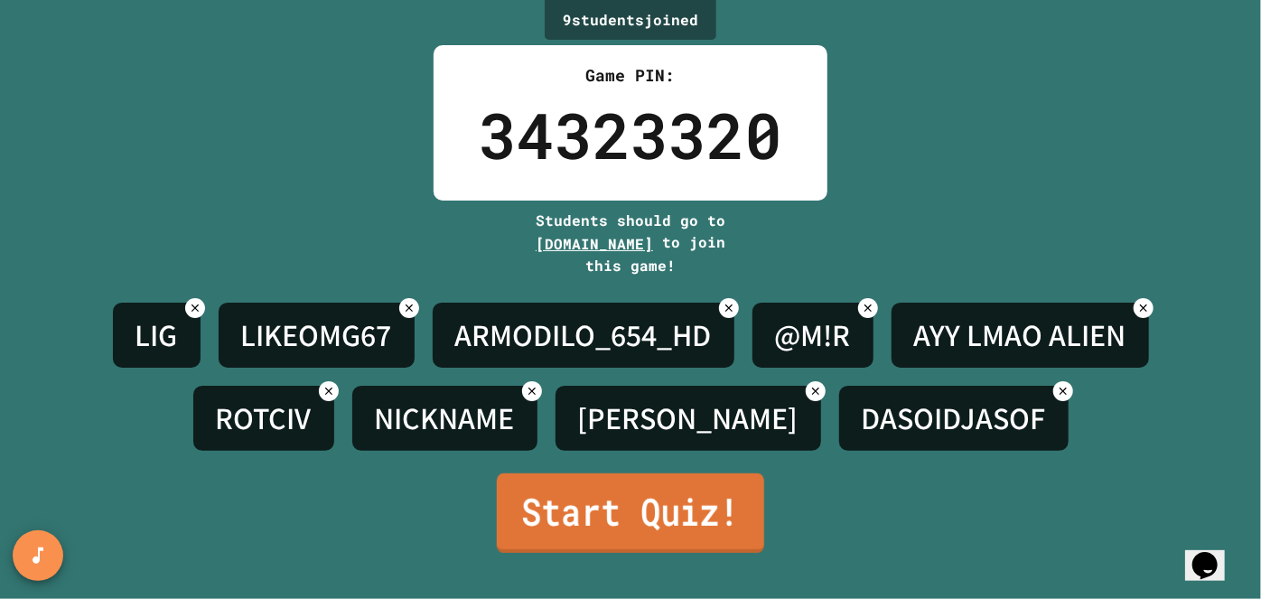
click at [558, 498] on link "Start Quiz!" at bounding box center [630, 512] width 267 height 79
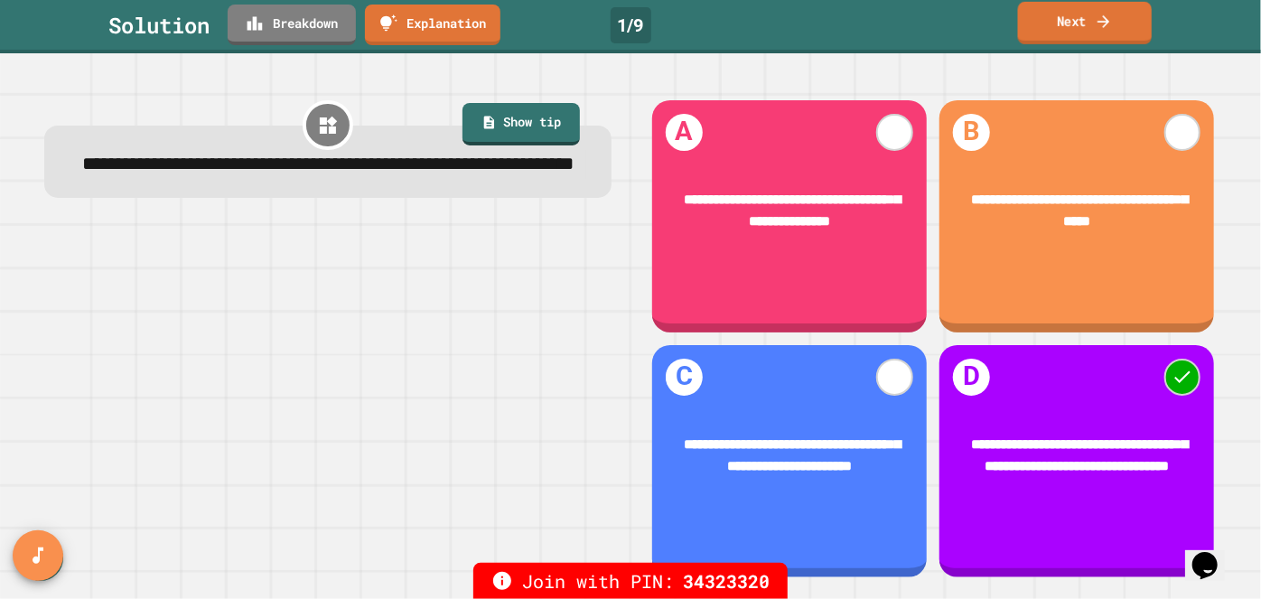
click at [1039, 25] on link "Next" at bounding box center [1085, 23] width 134 height 42
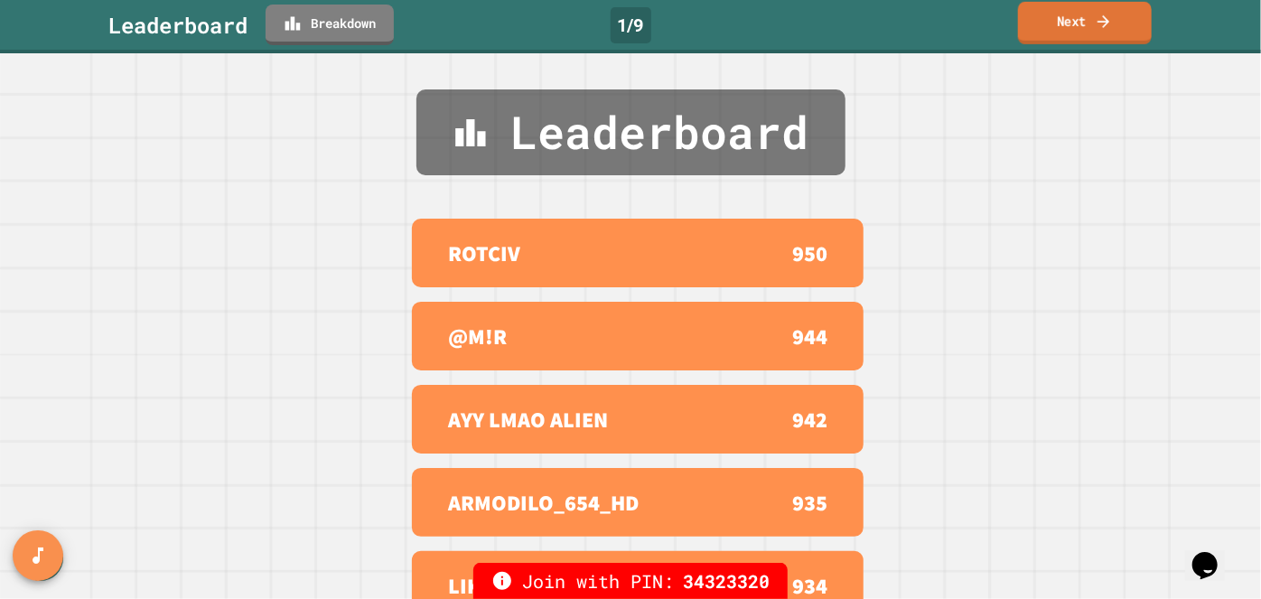
click at [1039, 25] on link "Next" at bounding box center [1085, 23] width 134 height 42
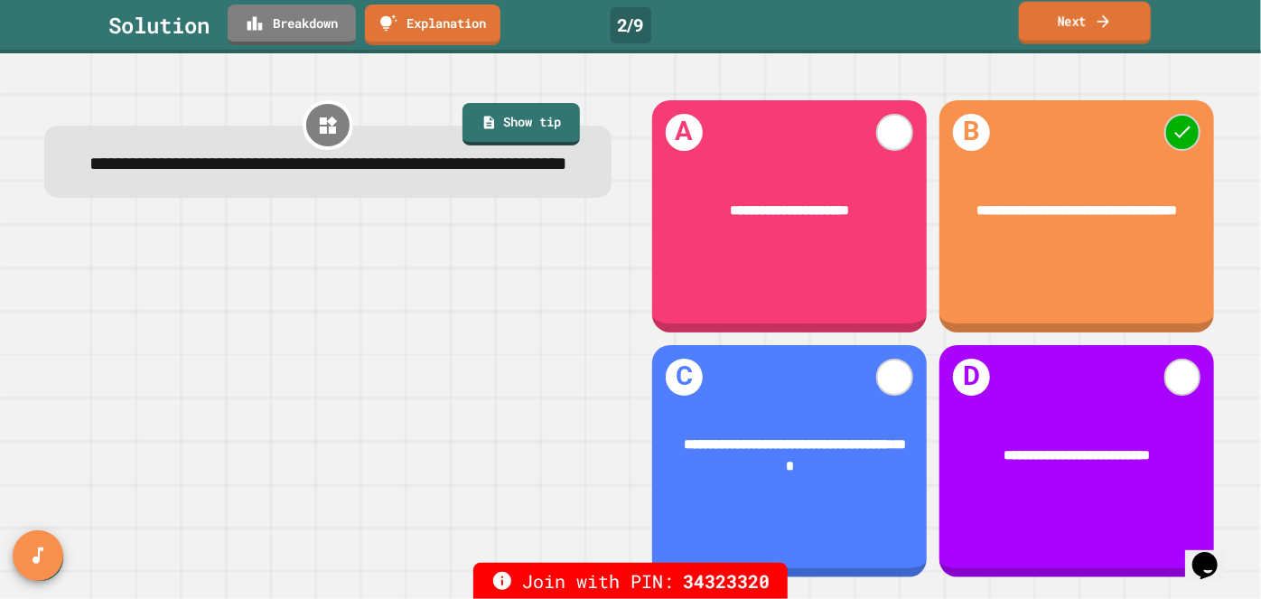
click at [1057, 23] on link "Next" at bounding box center [1085, 23] width 132 height 42
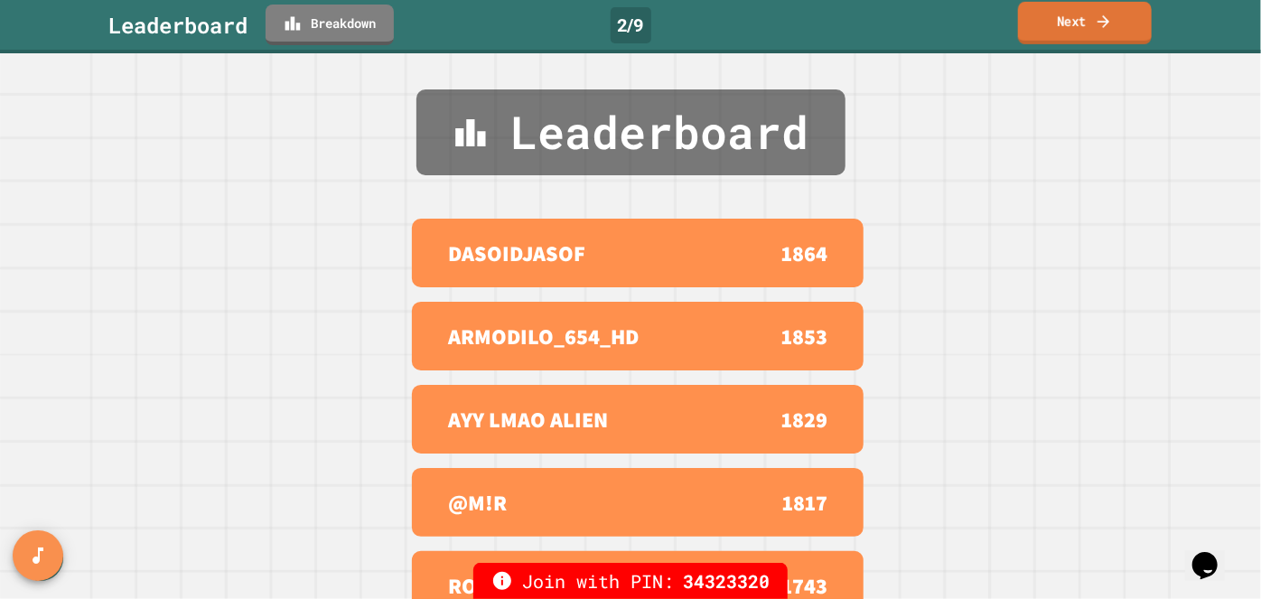
click at [1057, 23] on link "Next" at bounding box center [1085, 23] width 134 height 42
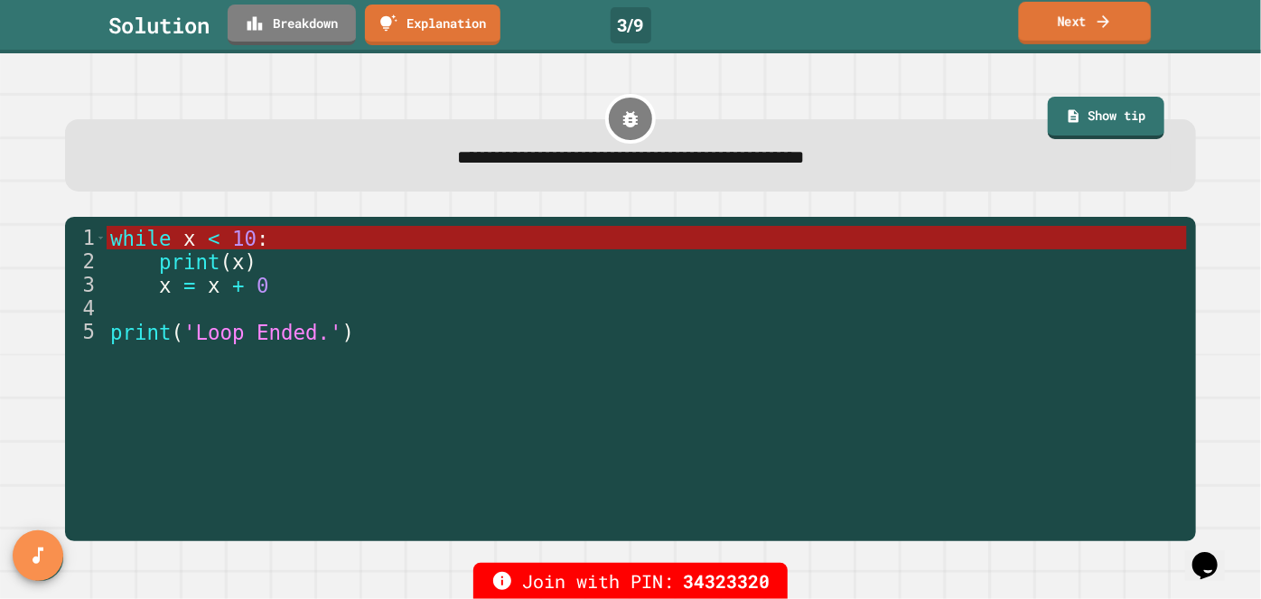
click at [1069, 17] on link "Next" at bounding box center [1085, 23] width 133 height 42
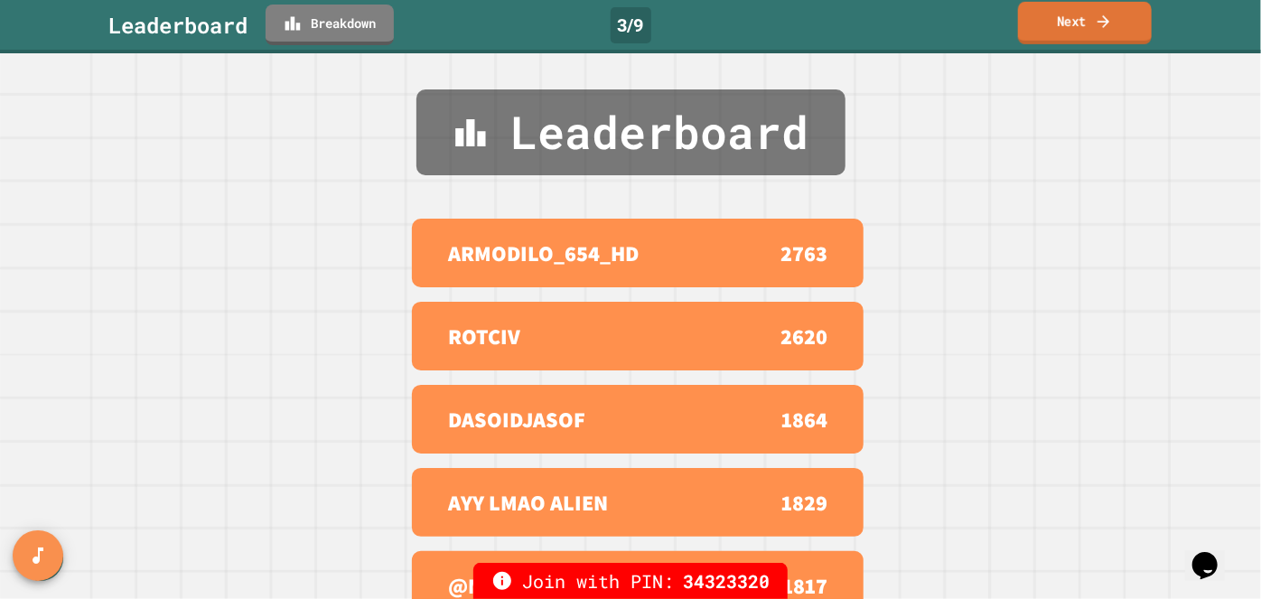
click at [1069, 17] on link "Next" at bounding box center [1085, 23] width 134 height 42
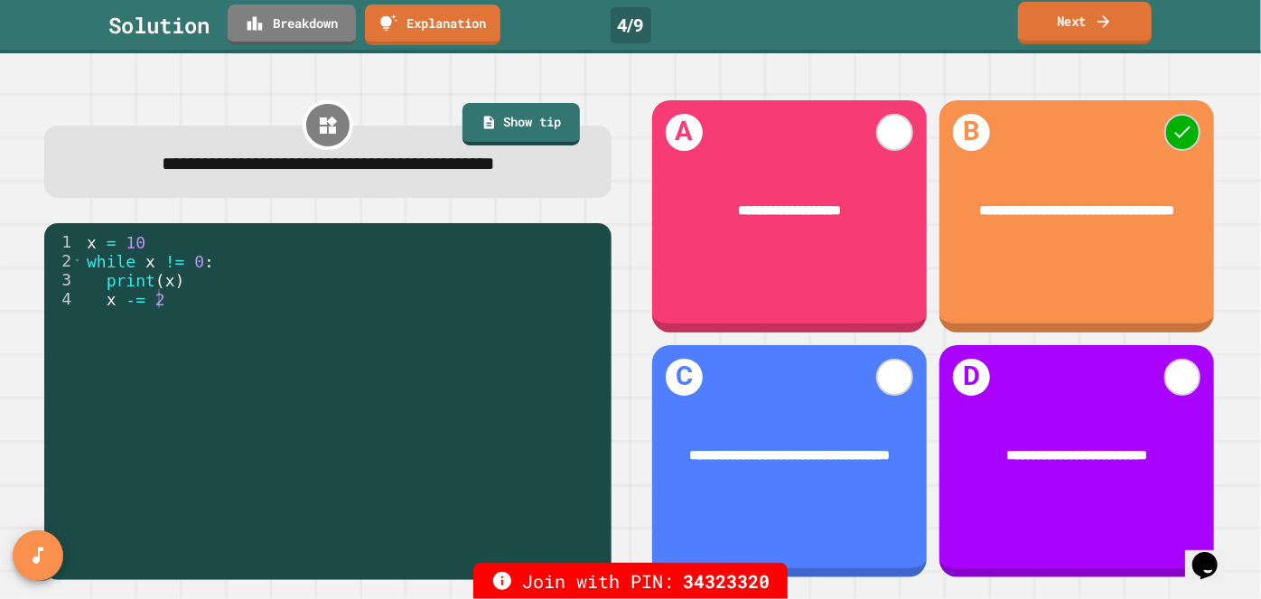
click at [1069, 17] on link "Next" at bounding box center [1085, 23] width 134 height 42
